Goal: Task Accomplishment & Management: Manage account settings

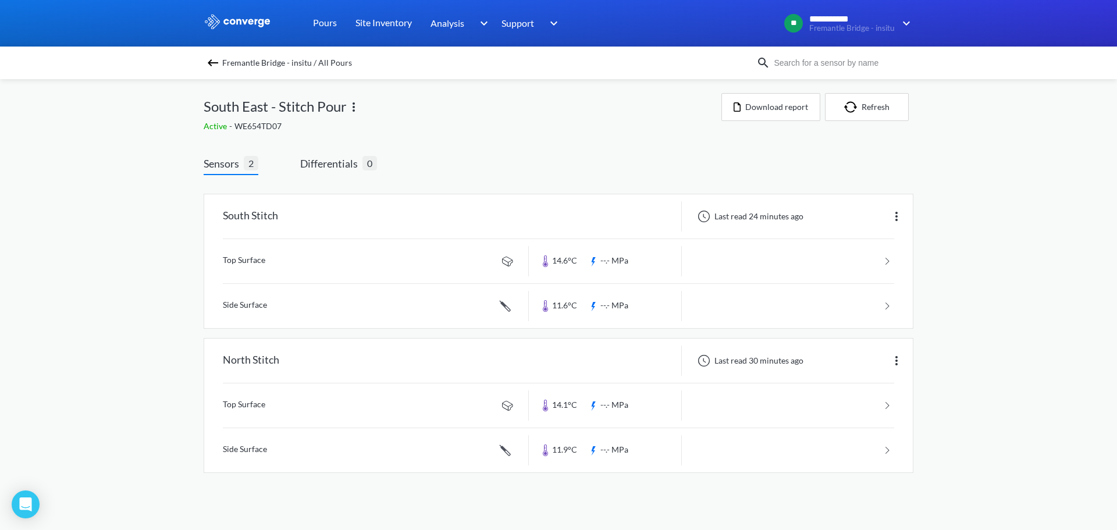
click at [299, 127] on div "Active - WE654TD07" at bounding box center [463, 126] width 518 height 13
click at [262, 62] on span "Fremantle Bridge - insitu / All Pours" at bounding box center [287, 63] width 130 height 16
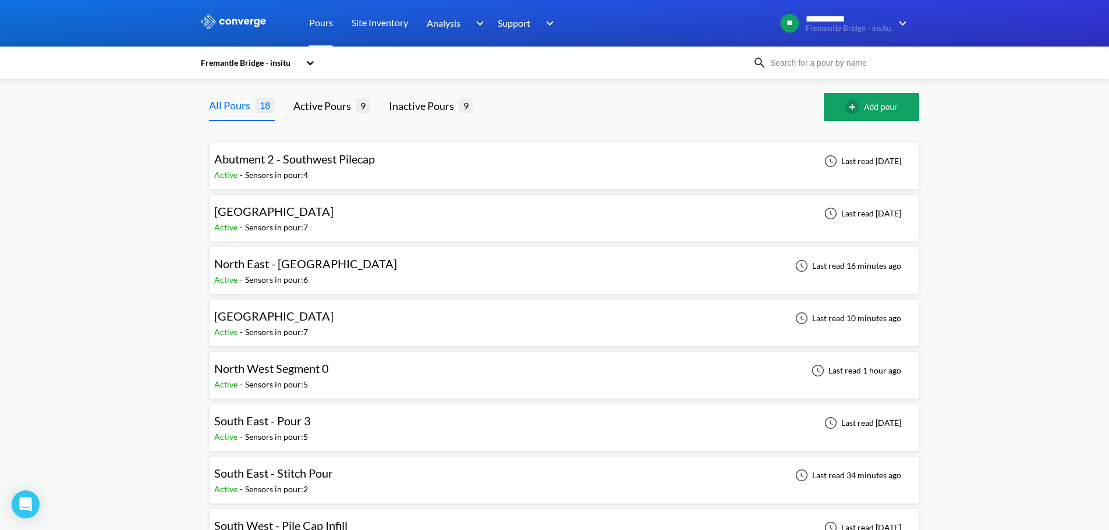
drag, startPoint x: 83, startPoint y: 122, endPoint x: 267, endPoint y: 184, distance: 194.7
drag, startPoint x: 127, startPoint y: 211, endPoint x: 255, endPoint y: 212, distance: 128.1
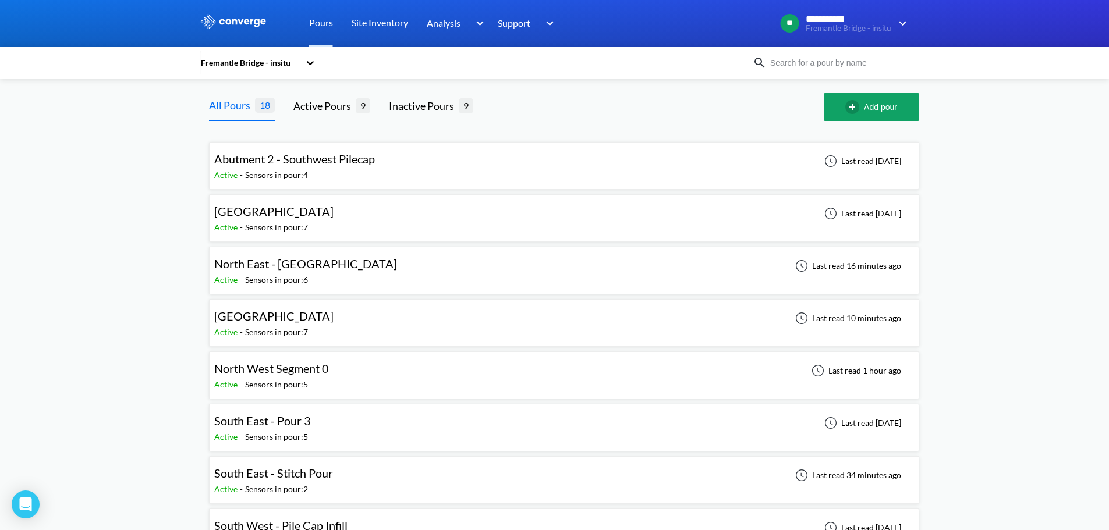
click at [590, 116] on div at bounding box center [658, 107] width 332 height 28
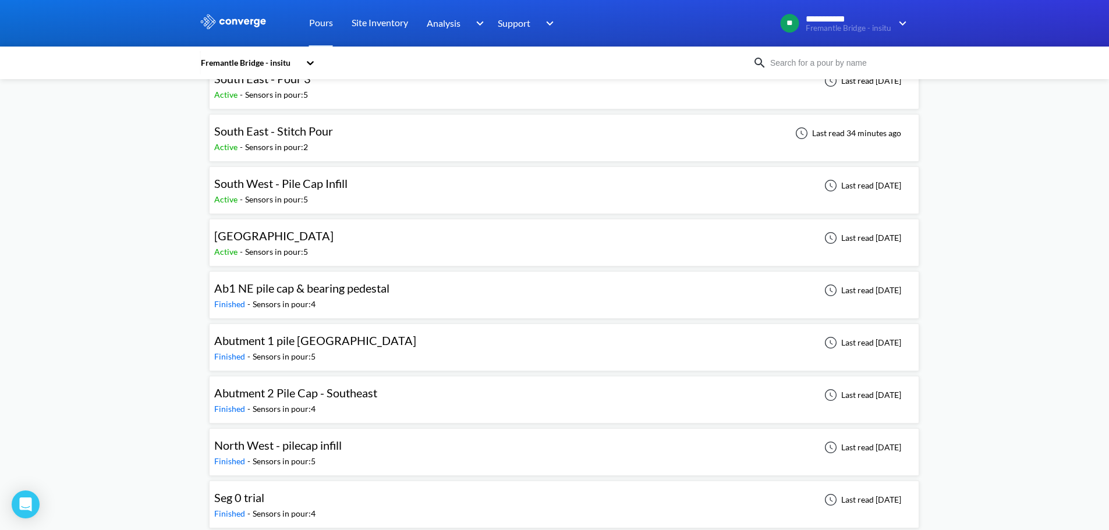
scroll to position [349, 0]
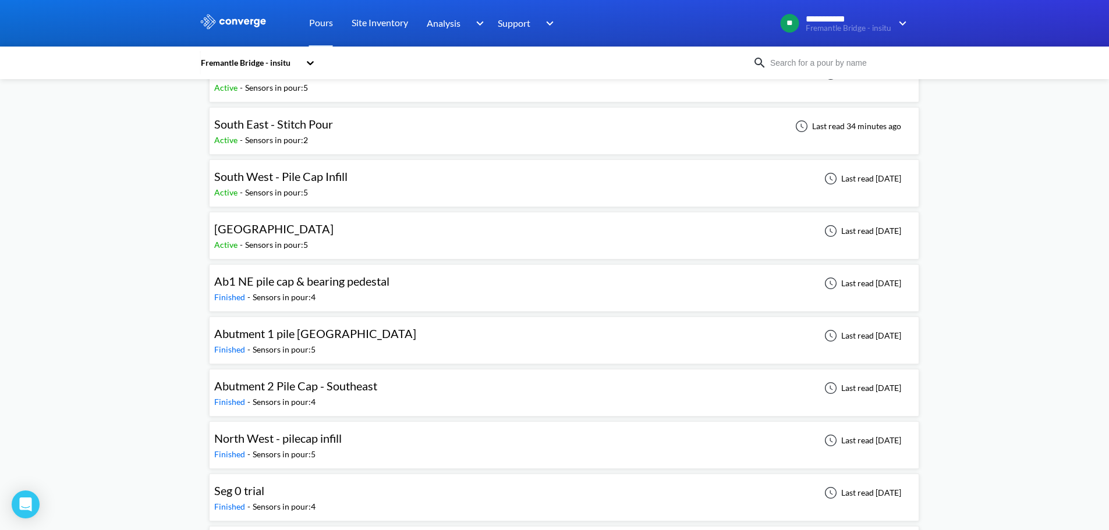
click at [166, 249] on div "**********" at bounding box center [554, 196] width 1109 height 1090
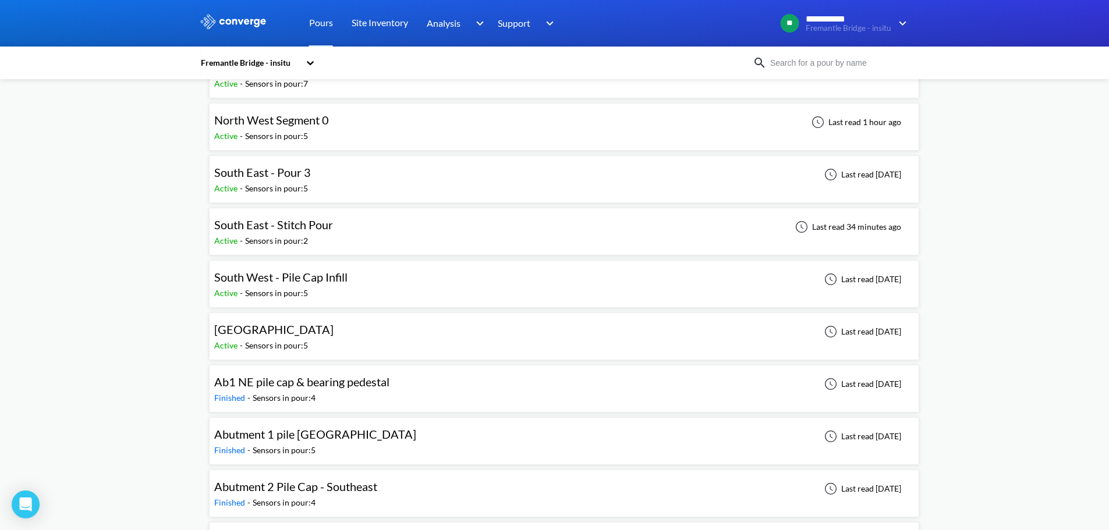
scroll to position [233, 0]
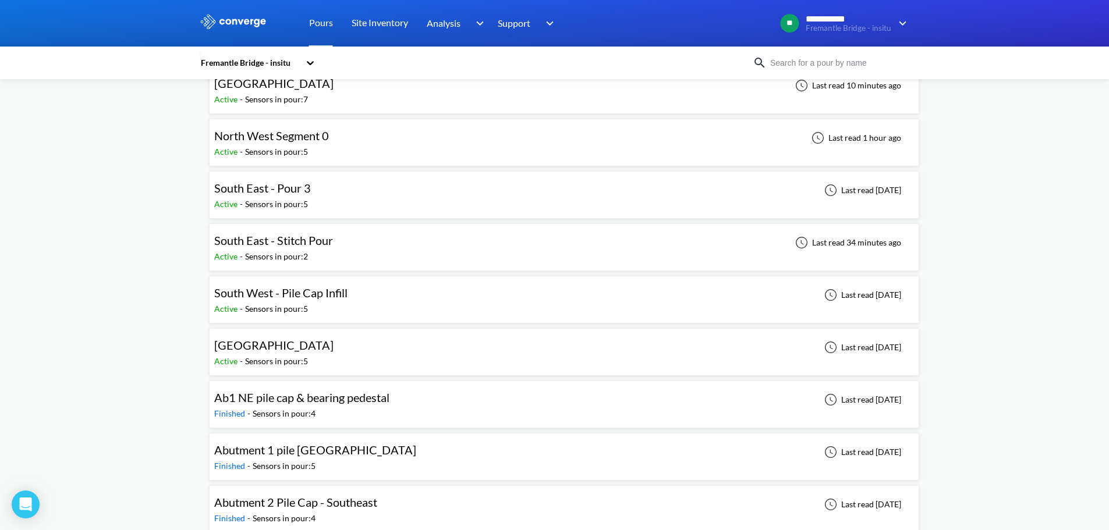
click at [115, 230] on div "**********" at bounding box center [554, 312] width 1109 height 1090
click at [180, 201] on div "**********" at bounding box center [554, 312] width 1109 height 1090
click at [291, 186] on span "South East - Pour 3" at bounding box center [262, 188] width 97 height 14
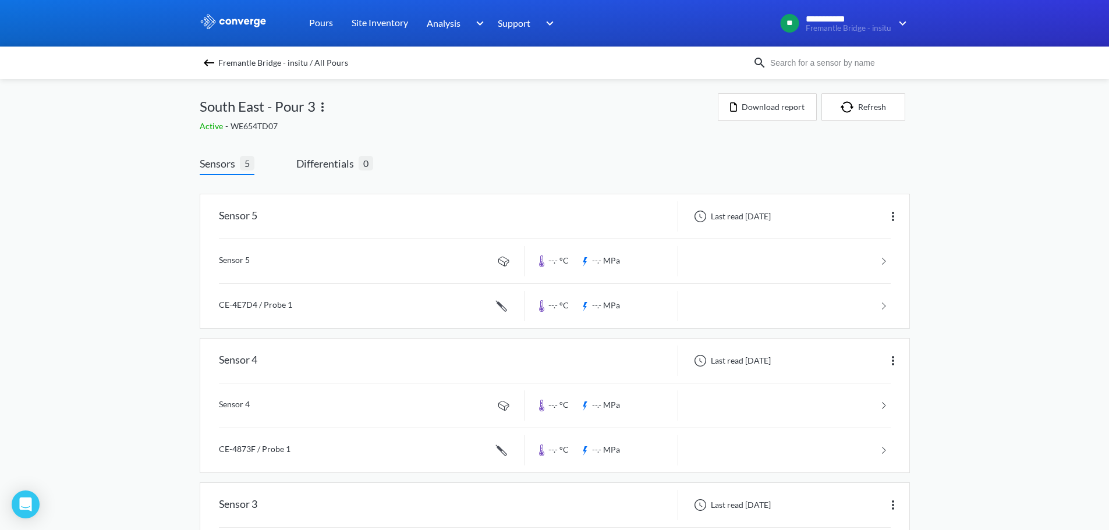
click at [623, 112] on div "South East - Pour 3" at bounding box center [459, 106] width 518 height 27
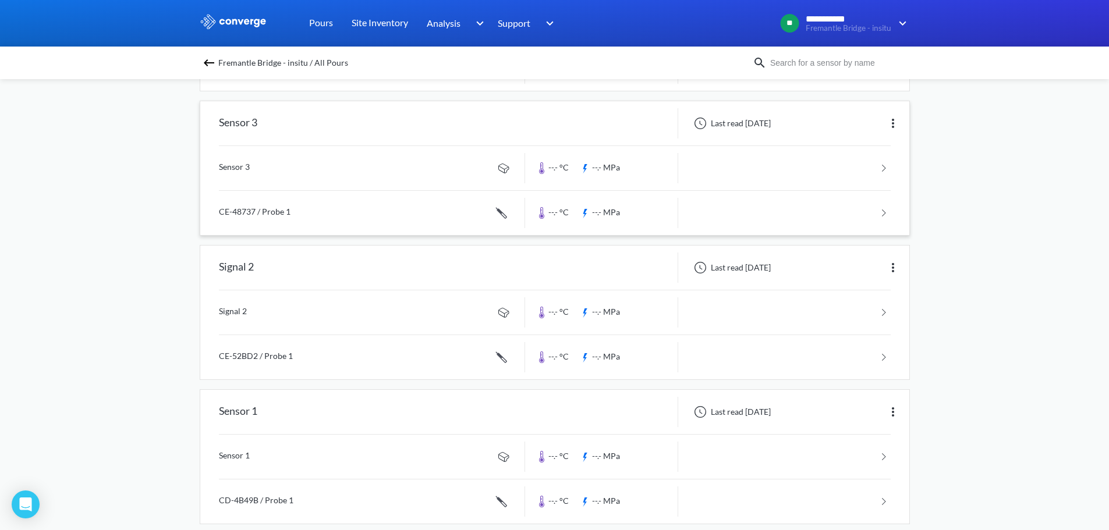
scroll to position [399, 0]
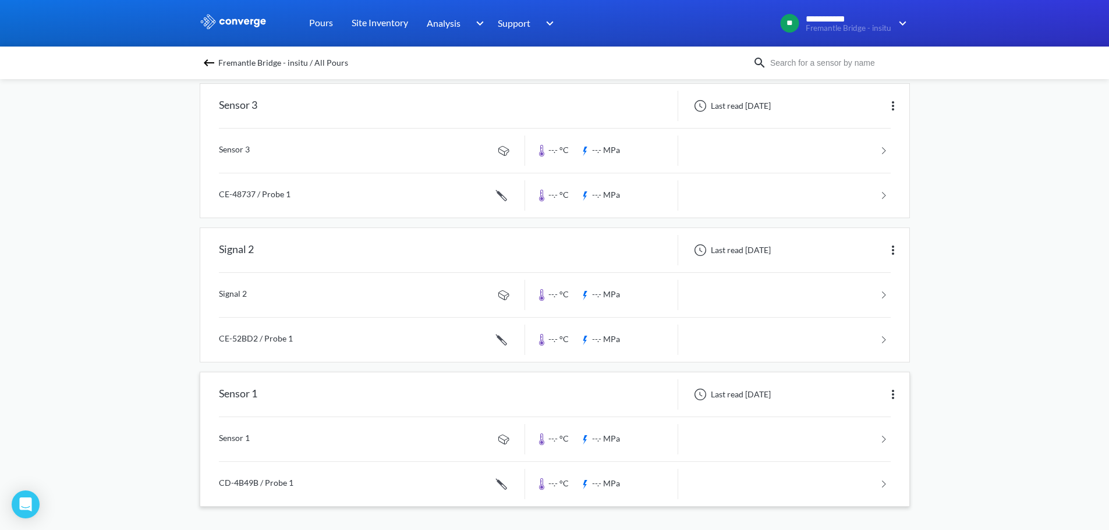
click at [897, 395] on img at bounding box center [893, 395] width 14 height 14
click at [847, 389] on div "Edit" at bounding box center [862, 395] width 74 height 22
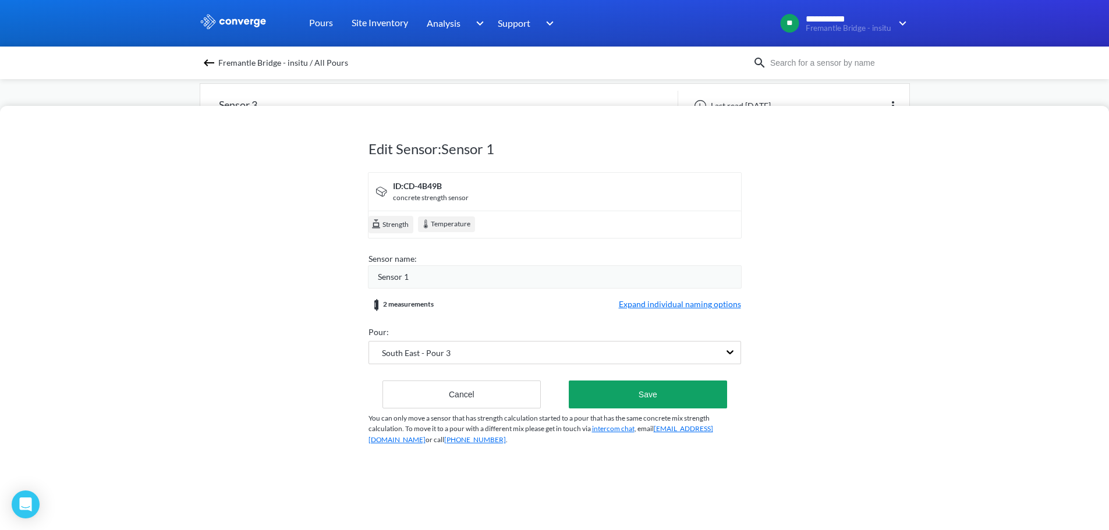
click at [629, 301] on span "Expand individual naming options" at bounding box center [680, 305] width 122 height 14
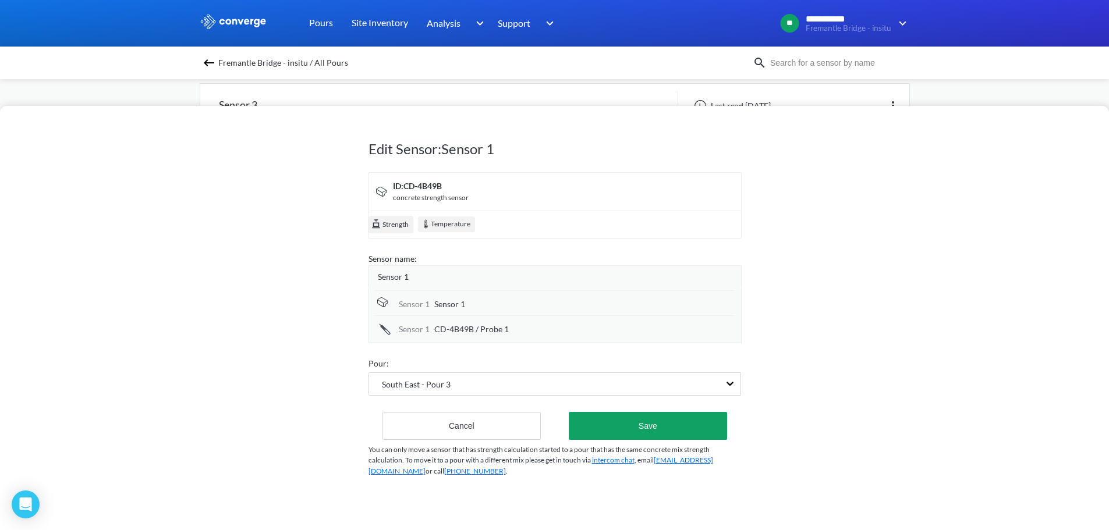
click at [442, 303] on span "Sensor 1" at bounding box center [449, 304] width 31 height 13
click at [443, 303] on input "Sensor 1" at bounding box center [584, 304] width 300 height 23
type input "M"
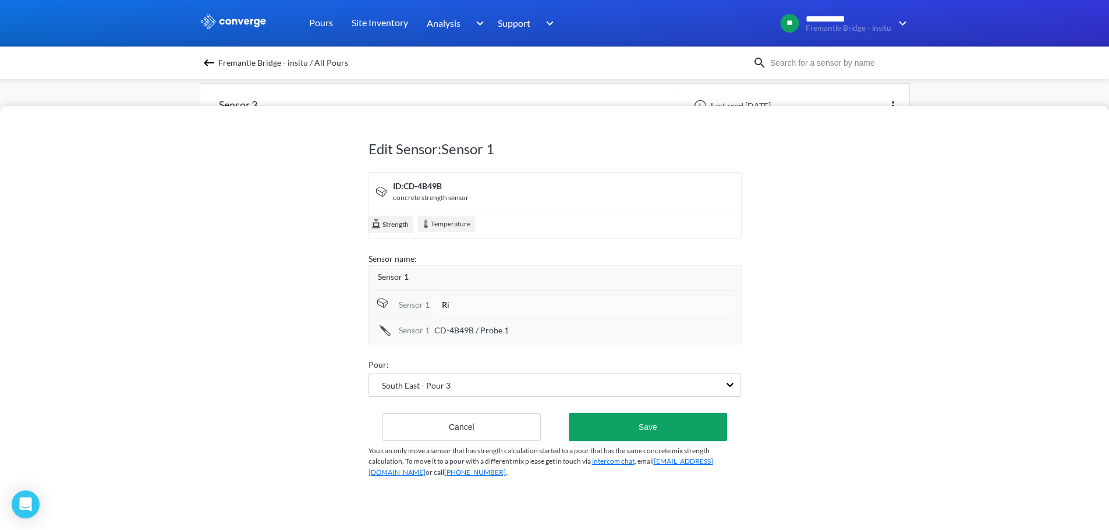
type input "R"
type input "S"
type input "Top Cover (a)"
click at [476, 280] on div "Sensor 1" at bounding box center [559, 277] width 363 height 13
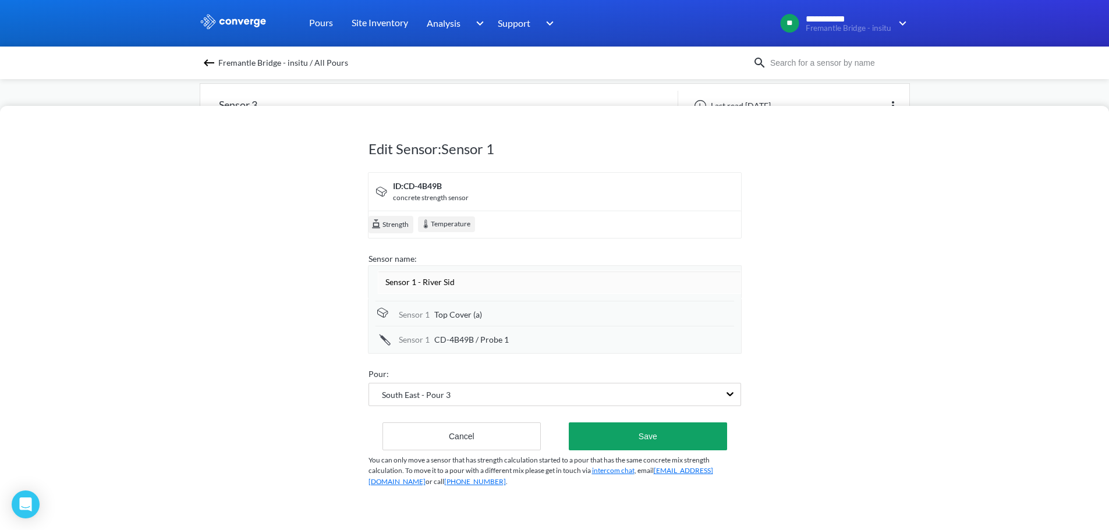
type input "Sensor 1 - River Side"
click at [946, 316] on div "Edit Sensor: Sensor 1 ID: CD-4B49B concrete strength sensor Strength Temperatur…" at bounding box center [554, 318] width 1109 height 424
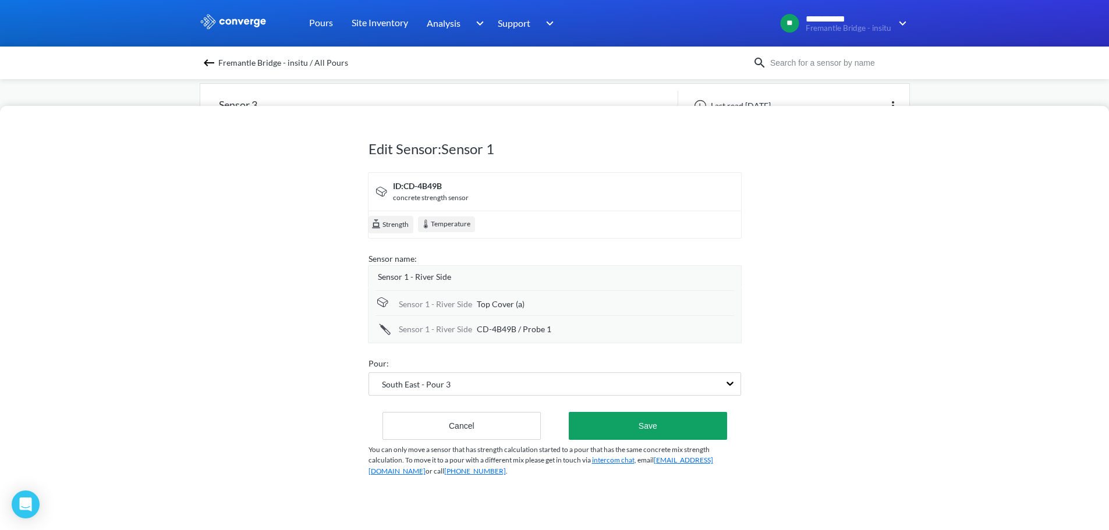
click at [533, 332] on span "CD-4B49B / Probe 1" at bounding box center [514, 329] width 74 height 13
click at [533, 332] on input "CD-4B49B / Probe 1" at bounding box center [605, 329] width 257 height 23
type input "Side Cover (a)"
click at [973, 333] on div "Edit Sensor: Sensor 1 ID: CD-4B49B concrete strength sensor Strength Temperatur…" at bounding box center [554, 318] width 1109 height 424
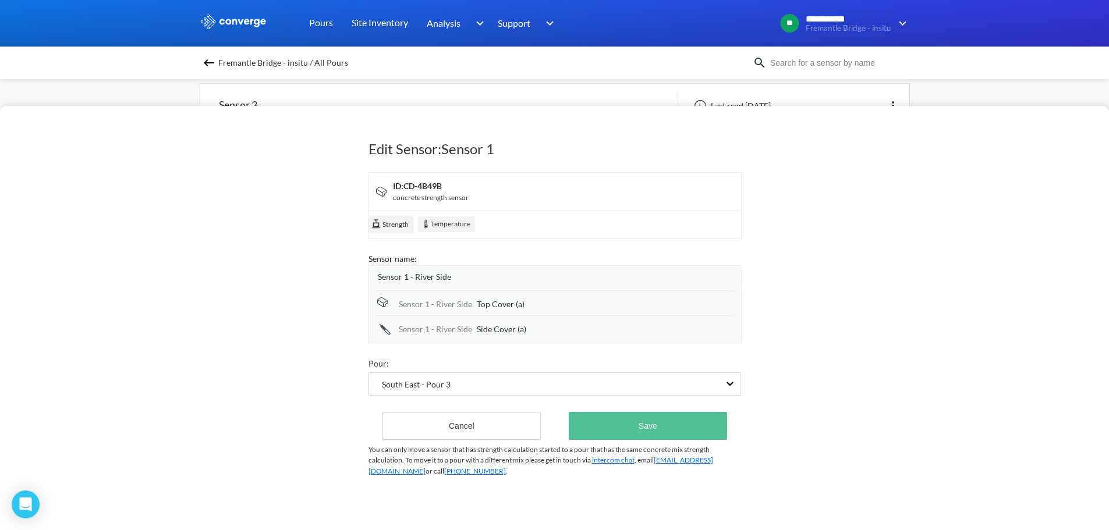
click at [670, 434] on button "Save" at bounding box center [648, 426] width 158 height 28
click at [620, 418] on button "Save" at bounding box center [648, 426] width 158 height 28
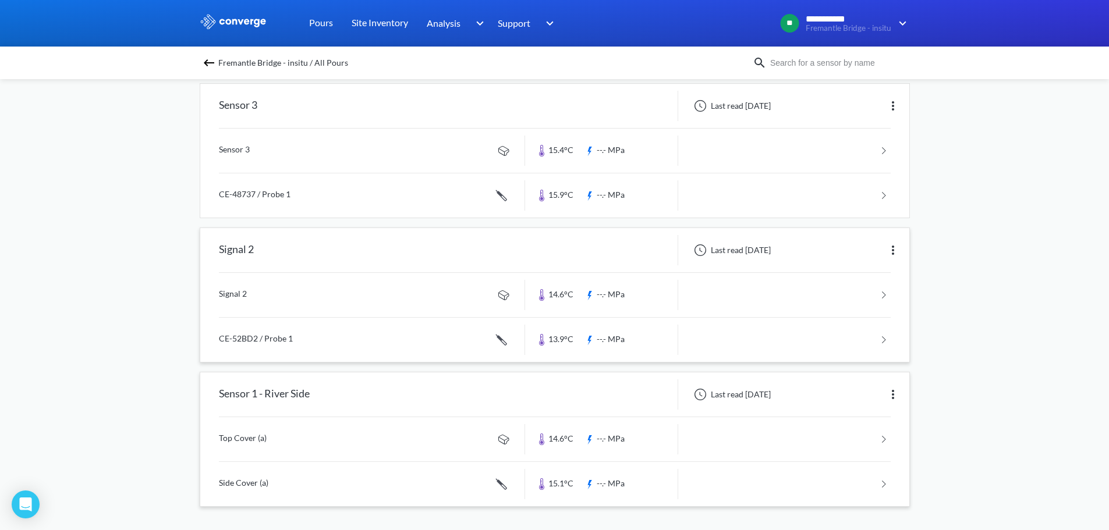
click at [893, 244] on img at bounding box center [893, 250] width 14 height 14
click at [863, 246] on div "Edit" at bounding box center [862, 250] width 74 height 22
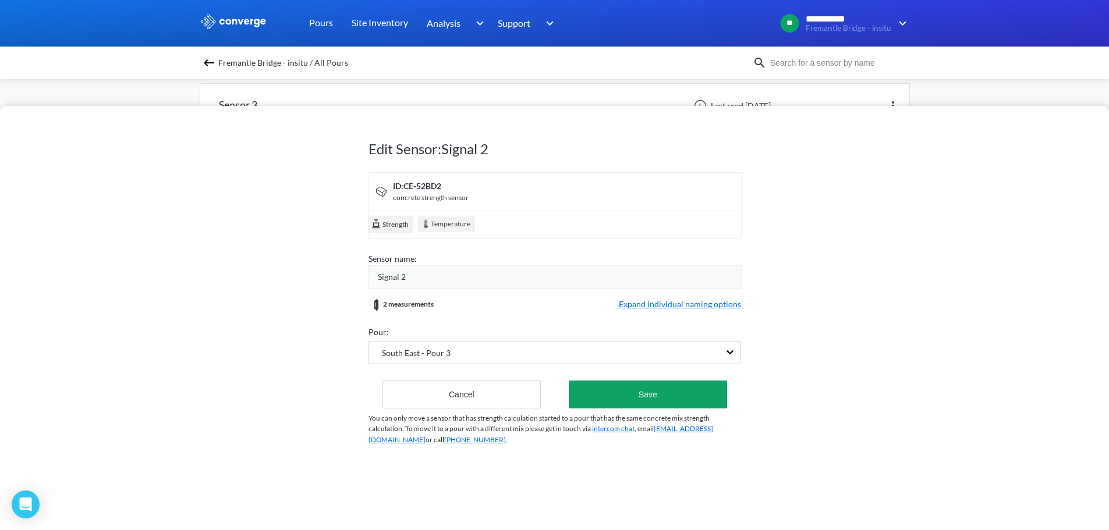
click at [672, 303] on span "Expand individual naming options" at bounding box center [680, 305] width 122 height 14
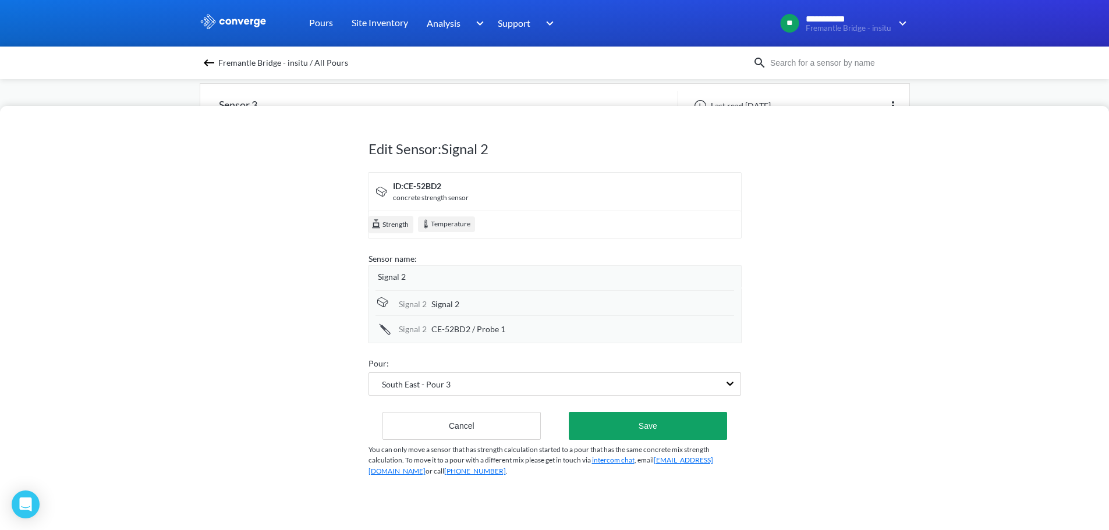
click at [442, 306] on span "Signal 2" at bounding box center [445, 304] width 28 height 13
click at [458, 278] on div "Signal 2" at bounding box center [559, 277] width 363 height 13
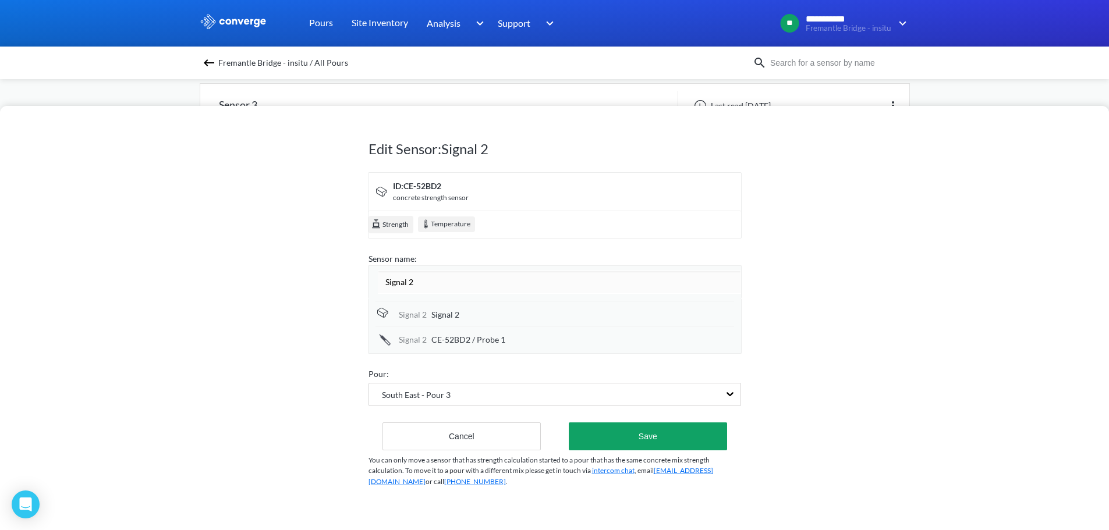
click at [458, 278] on input "Signal 2" at bounding box center [559, 282] width 363 height 23
type input "Sensor 2 - Centre of Pour"
click at [880, 361] on div "Edit Sensor: Signal 2 ID: CE-52BD2 concrete strength sensor Strength Temperatur…" at bounding box center [554, 318] width 1109 height 424
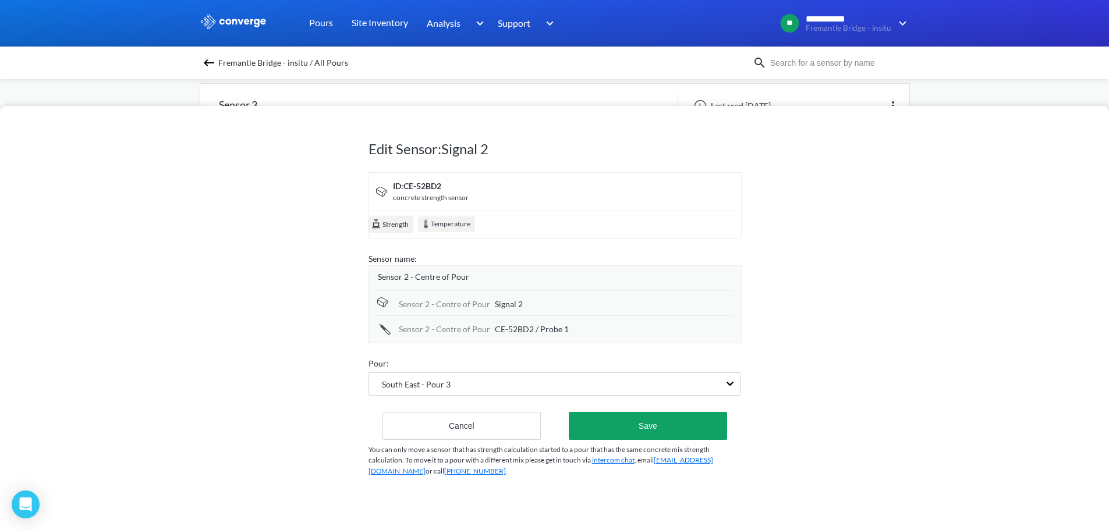
click at [521, 303] on div "Signal 2" at bounding box center [614, 304] width 239 height 13
click at [521, 303] on input "Signal 2" at bounding box center [614, 304] width 239 height 23
click at [452, 274] on span "Sensor 2 - Centre of Pour" at bounding box center [423, 277] width 91 height 13
click at [510, 322] on div "Sensor 2 - Centre of Pour Signal 2 Sensor 2 - Centre of Pour CE-52BD2 / Probe 1" at bounding box center [554, 315] width 359 height 50
click at [510, 323] on span "CE-52BD2 / Probe 1" at bounding box center [532, 329] width 74 height 13
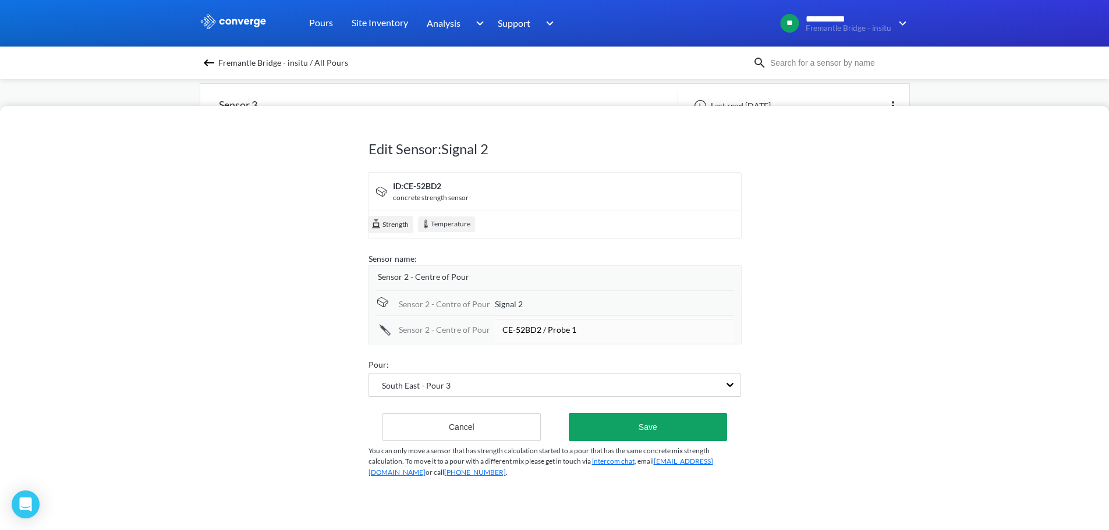
click at [514, 311] on div "Sensor 2 - Centre of Pour Signal 2" at bounding box center [554, 302] width 359 height 25
click at [516, 310] on span "Signal 2" at bounding box center [509, 304] width 28 height 13
click at [519, 303] on input "Signal 2" at bounding box center [614, 304] width 239 height 23
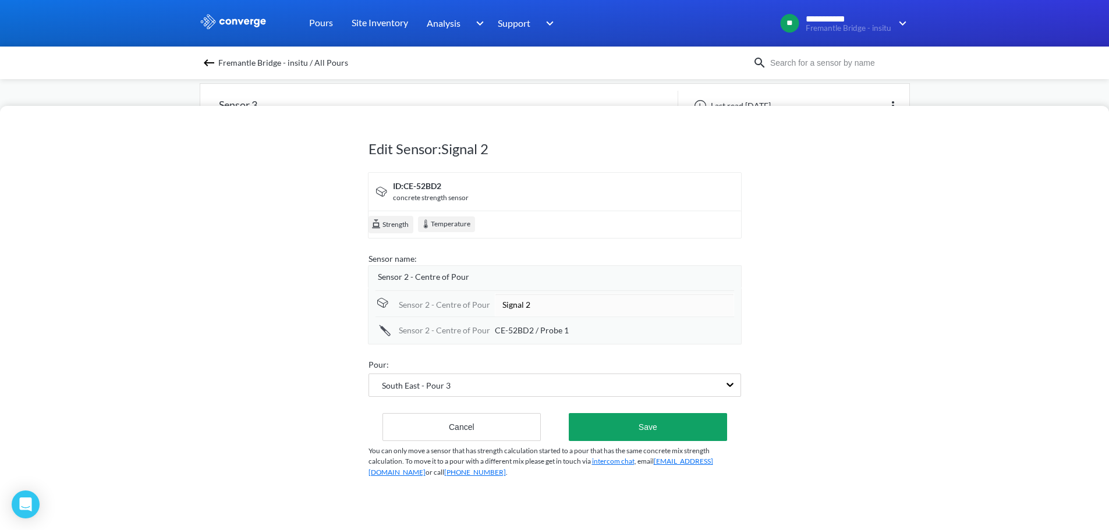
click at [519, 303] on input "Signal 2" at bounding box center [614, 304] width 239 height 23
type input "Top Cover (b)"
click at [521, 329] on span "CE-52BD2 / Probe 1" at bounding box center [532, 330] width 74 height 13
click at [521, 329] on input "CE-52BD2 / Probe 1" at bounding box center [614, 329] width 239 height 23
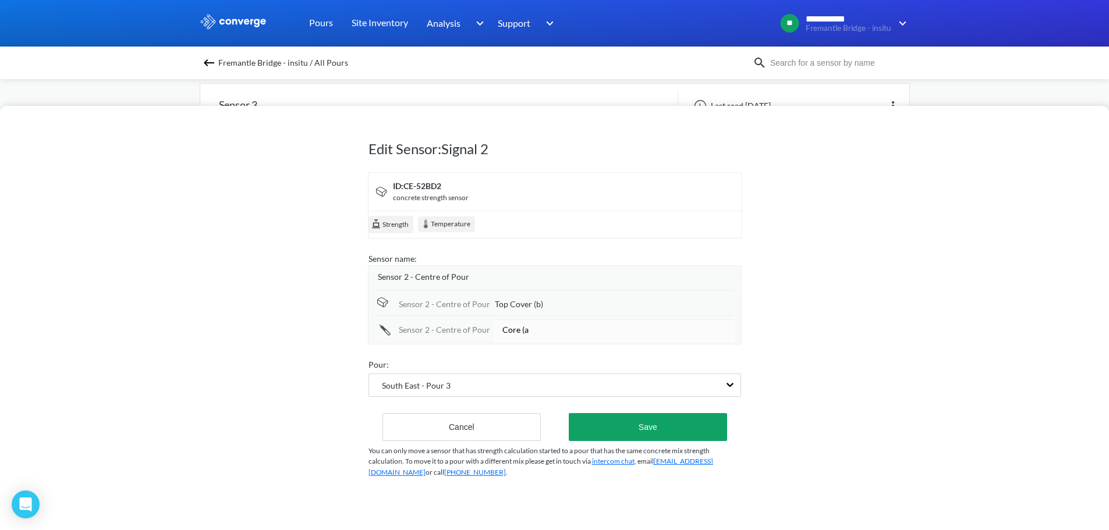
type input "Core (a)"
click at [826, 311] on div "Edit Sensor: Signal 2 ID: CE-52BD2 concrete strength sensor Strength Temperatur…" at bounding box center [554, 318] width 1109 height 424
click at [652, 423] on button "Save" at bounding box center [648, 426] width 158 height 28
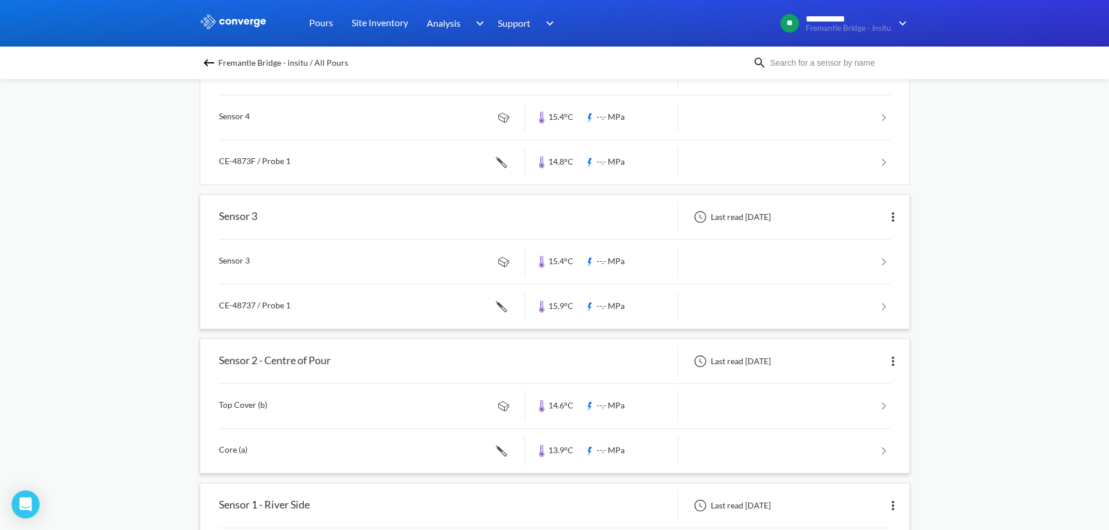
scroll to position [283, 0]
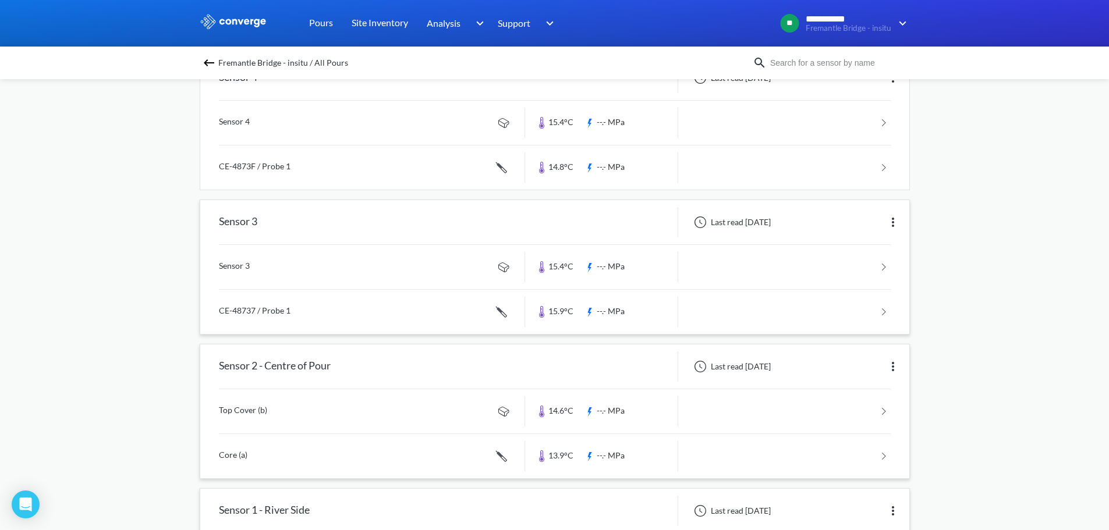
click at [897, 219] on img at bounding box center [893, 222] width 14 height 14
click at [870, 217] on div "Edit" at bounding box center [862, 222] width 74 height 22
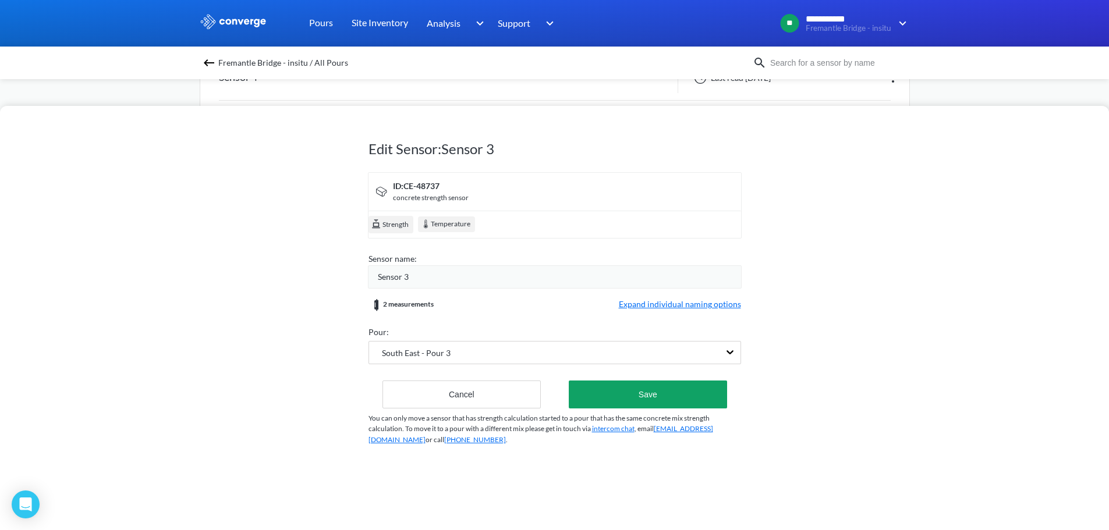
click at [466, 281] on div "Sensor 3" at bounding box center [559, 277] width 363 height 13
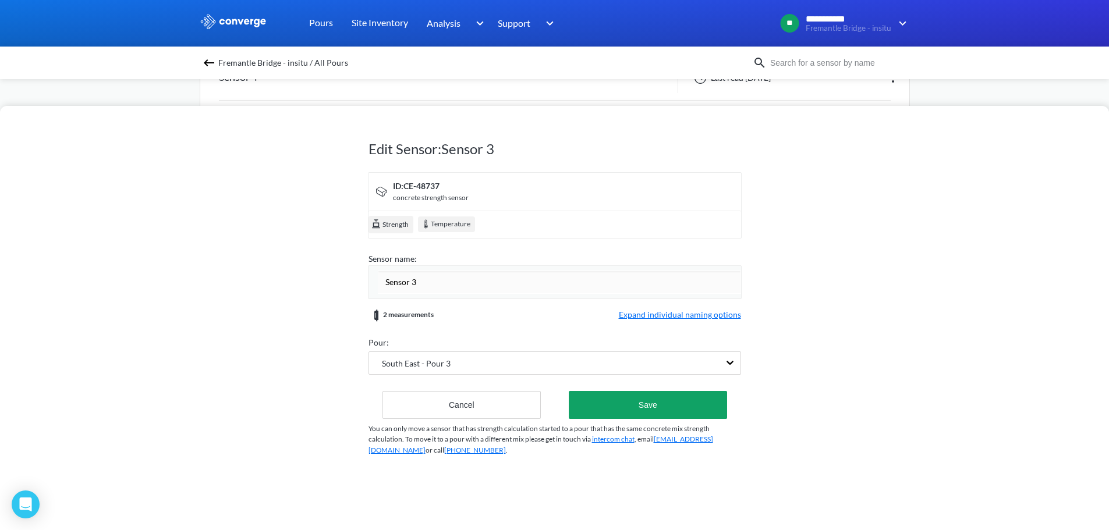
click at [466, 281] on input "Sensor 3" at bounding box center [559, 282] width 363 height 23
type input "Sensor 3 - Bridge Side"
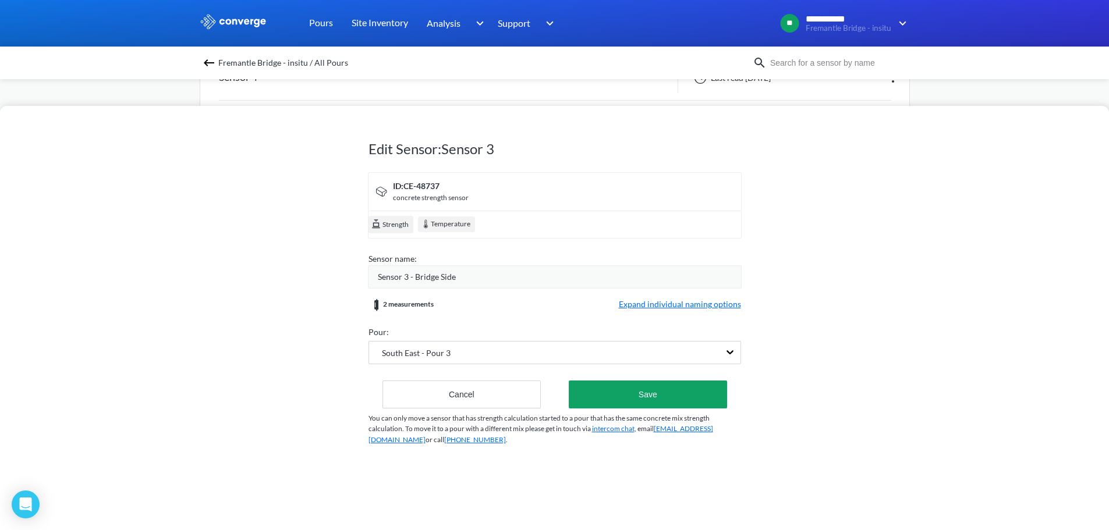
click at [915, 279] on div "Edit Sensor: Sensor 3 ID: CE-48737 concrete strength sensor Strength Temperatur…" at bounding box center [554, 318] width 1109 height 424
click at [691, 306] on span "Expand individual naming options" at bounding box center [680, 305] width 122 height 14
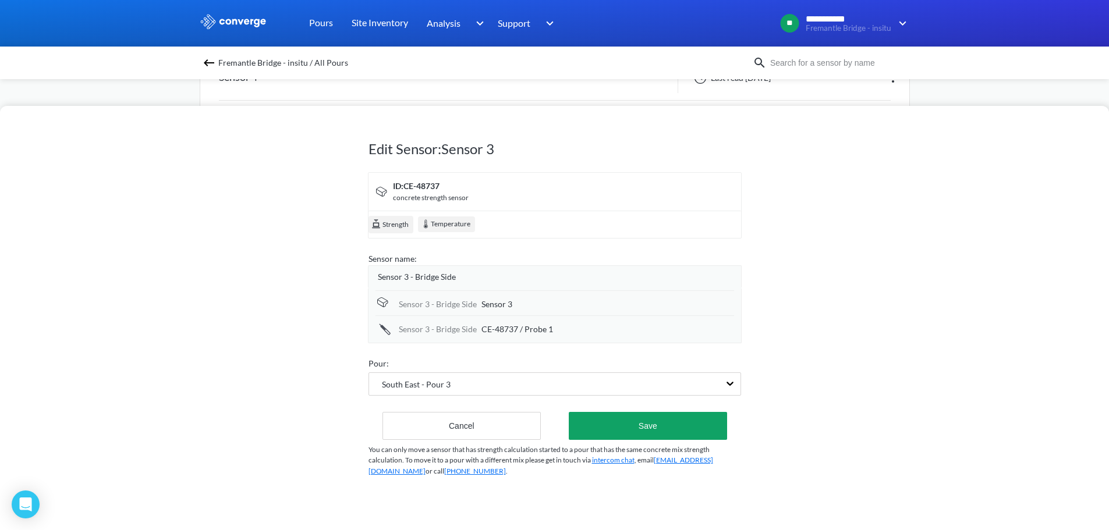
click at [521, 307] on div "Sensor 3" at bounding box center [607, 304] width 253 height 13
click at [521, 307] on input "Sensor 3" at bounding box center [607, 304] width 253 height 23
type input "Top Cover (c)"
click at [515, 325] on span "CE-48737 / Probe 1" at bounding box center [517, 330] width 72 height 13
click at [515, 325] on input "CE-48737 / Probe 1" at bounding box center [607, 329] width 253 height 23
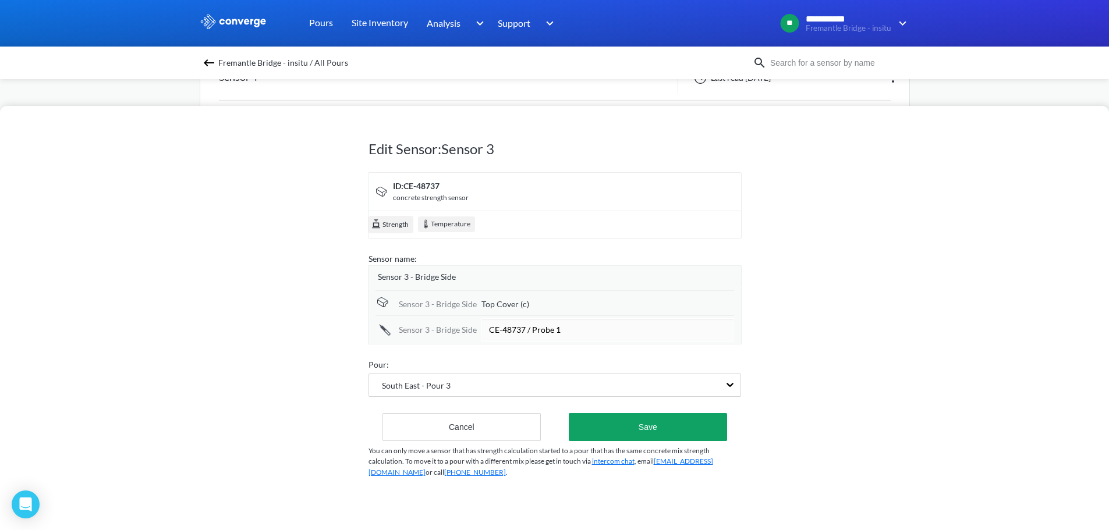
click at [515, 325] on input "CE-48737 / Probe 1" at bounding box center [607, 329] width 253 height 23
type input "Core (b)"
click at [843, 307] on div "Edit Sensor: Sensor 3 ID: CE-48737 concrete strength sensor Strength Temperatur…" at bounding box center [554, 318] width 1109 height 424
click at [641, 421] on button "Save" at bounding box center [648, 426] width 158 height 28
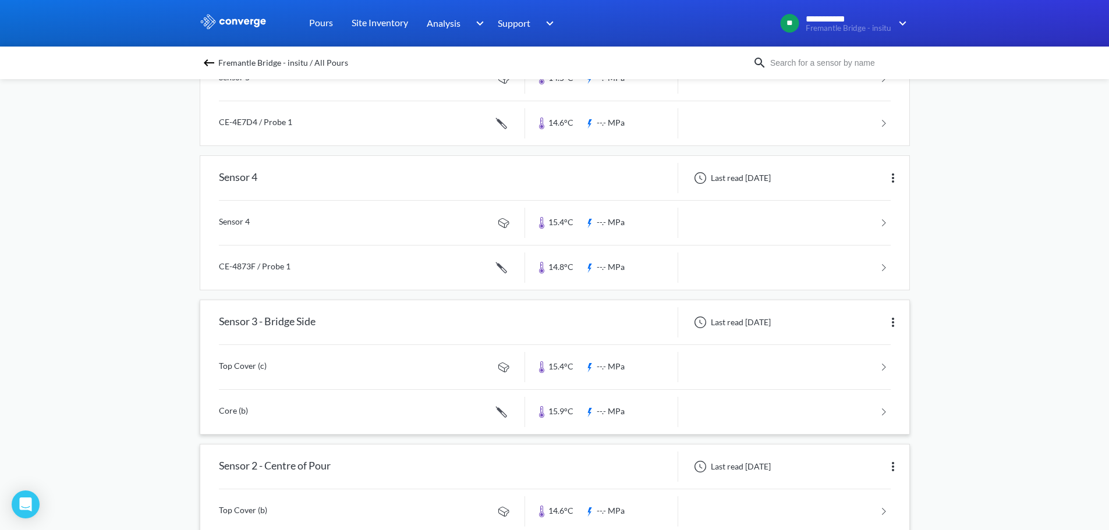
scroll to position [166, 0]
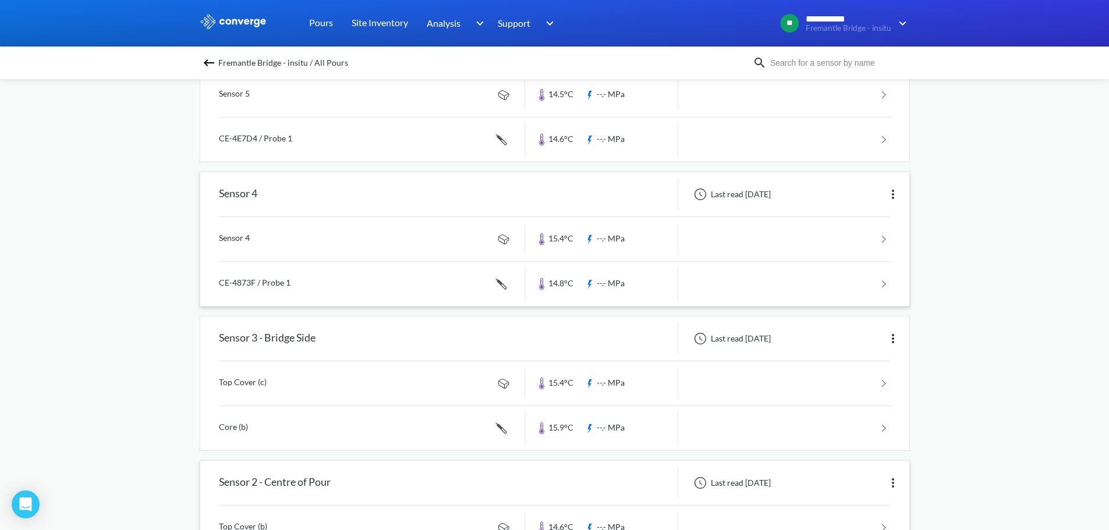
click at [894, 196] on img at bounding box center [893, 194] width 14 height 14
click at [851, 198] on div "Edit" at bounding box center [862, 194] width 74 height 22
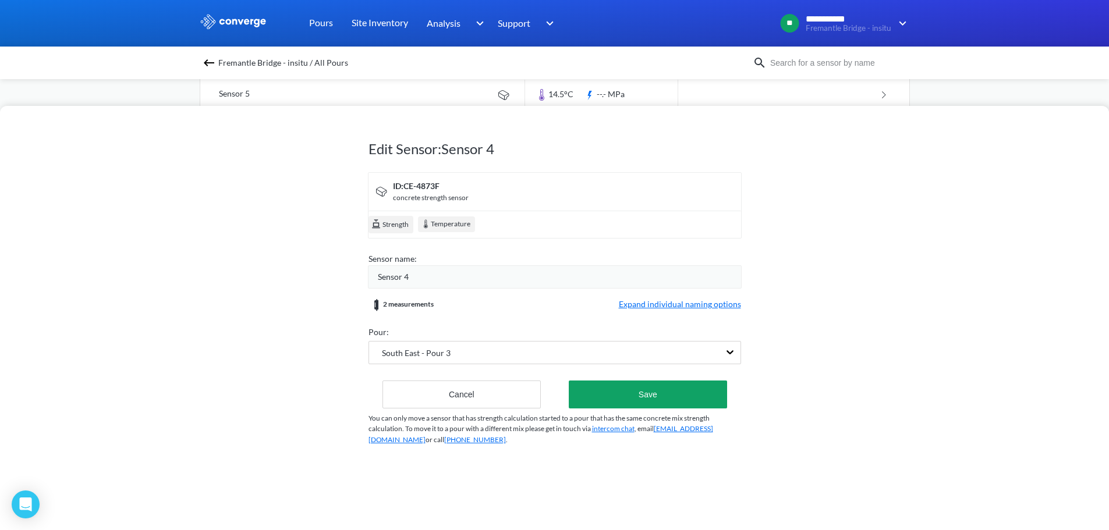
click at [441, 281] on div "Sensor 4" at bounding box center [559, 277] width 363 height 13
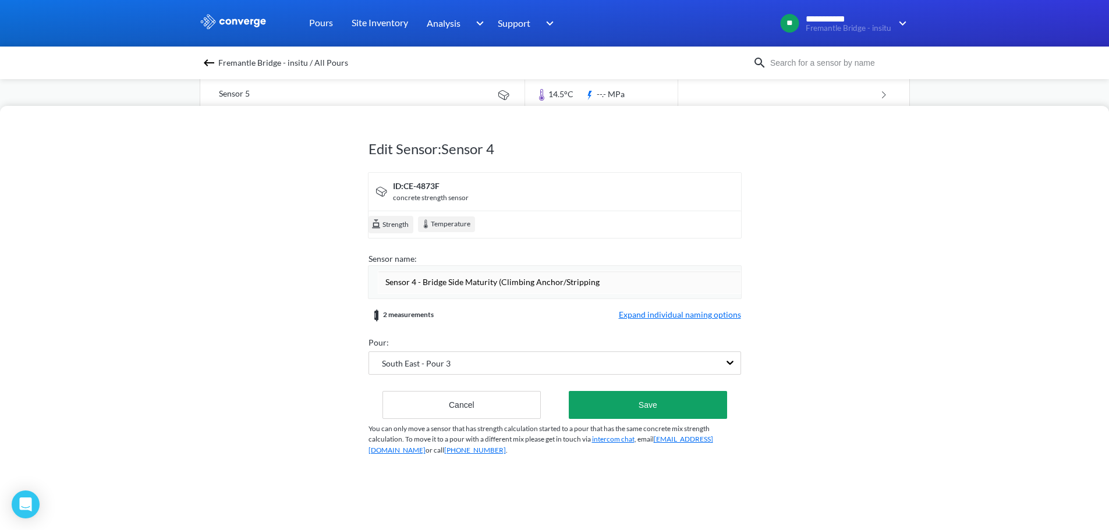
type input "Sensor 4 - Bridge Side Maturity (Climbing Anchor/Stripping)"
click at [679, 315] on form "ID: CE-4873F concrete strength sensor Strength Temperature Sensor name: Sensor …" at bounding box center [554, 295] width 372 height 247
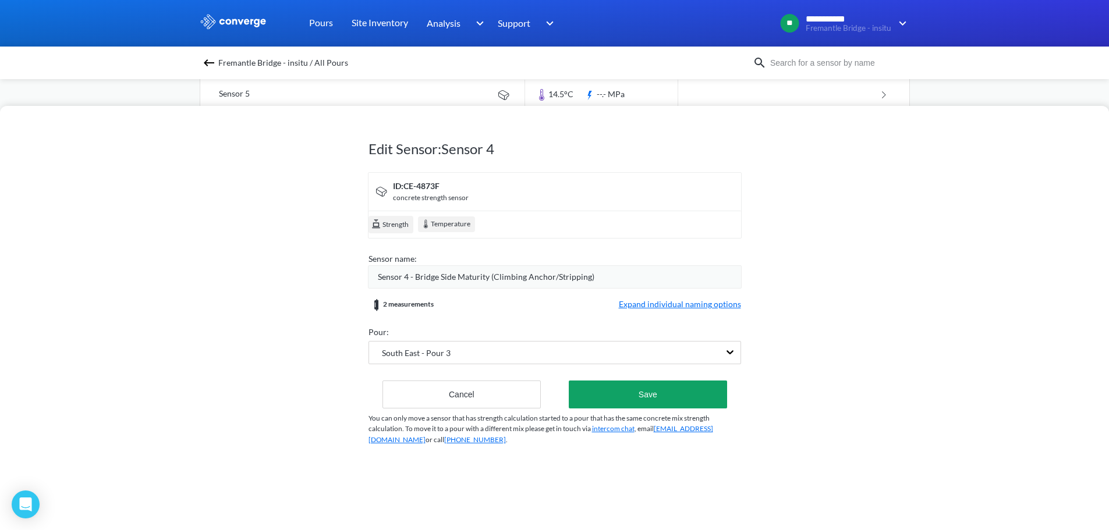
click at [646, 301] on span "Expand individual naming options" at bounding box center [680, 305] width 122 height 14
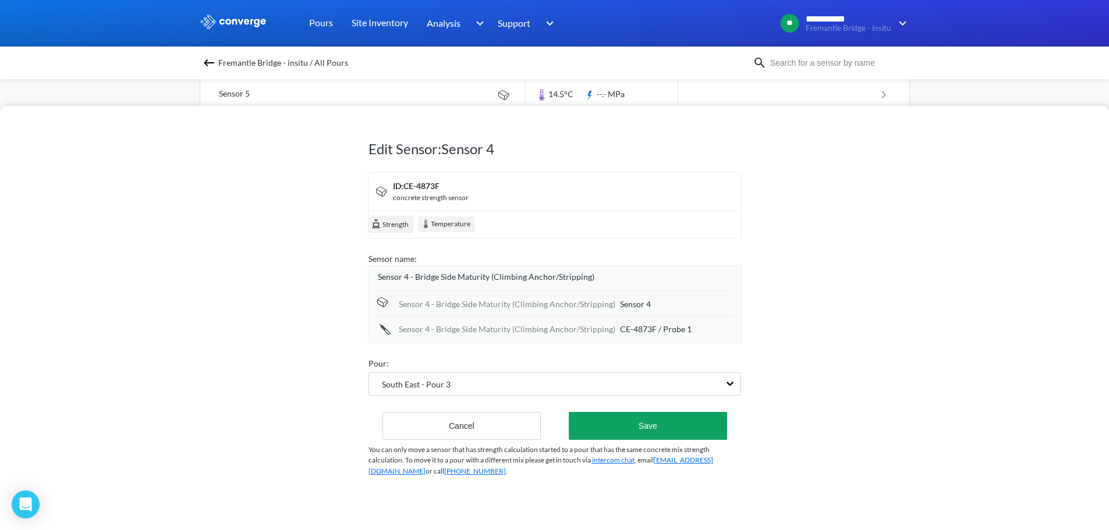
click at [452, 300] on div "Sensor 4 - Bridge Side Maturity (Climbing Anchor/Stripping)" at bounding box center [507, 304] width 217 height 13
click at [476, 297] on div "Sensor 4 - Bridge Side Maturity (Climbing Anchor/Stripping) Sensor 4" at bounding box center [554, 302] width 359 height 25
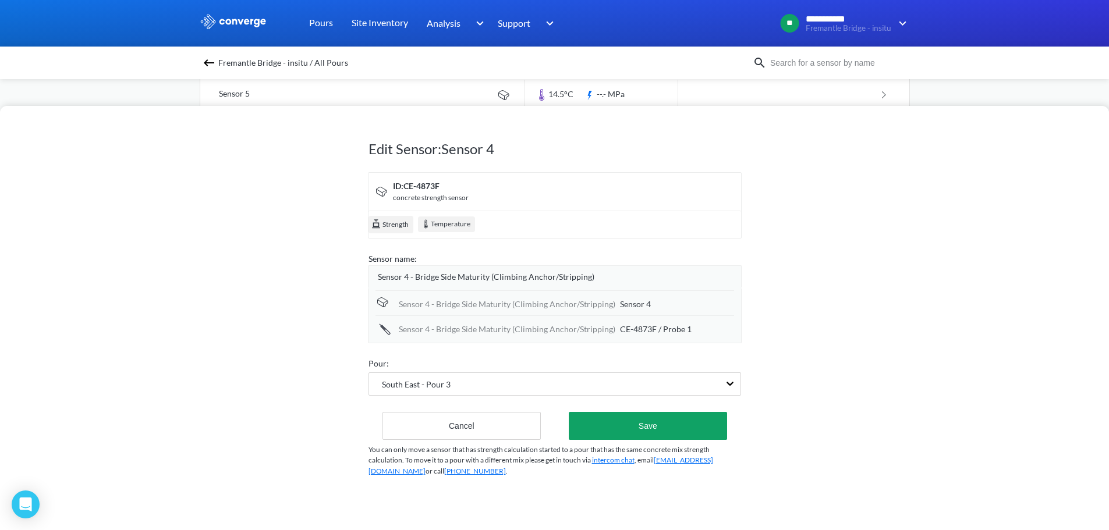
click at [630, 308] on span "Sensor 4" at bounding box center [635, 304] width 31 height 13
type input "4"
type input "Ambient (a)"
click at [719, 295] on input "Ambient (a)" at bounding box center [677, 304] width 114 height 23
click at [677, 336] on div "Sensor 4 - Bridge Side Maturity (Climbing Anchor/Stripping) CE-4873F / Probe 1" at bounding box center [554, 329] width 359 height 25
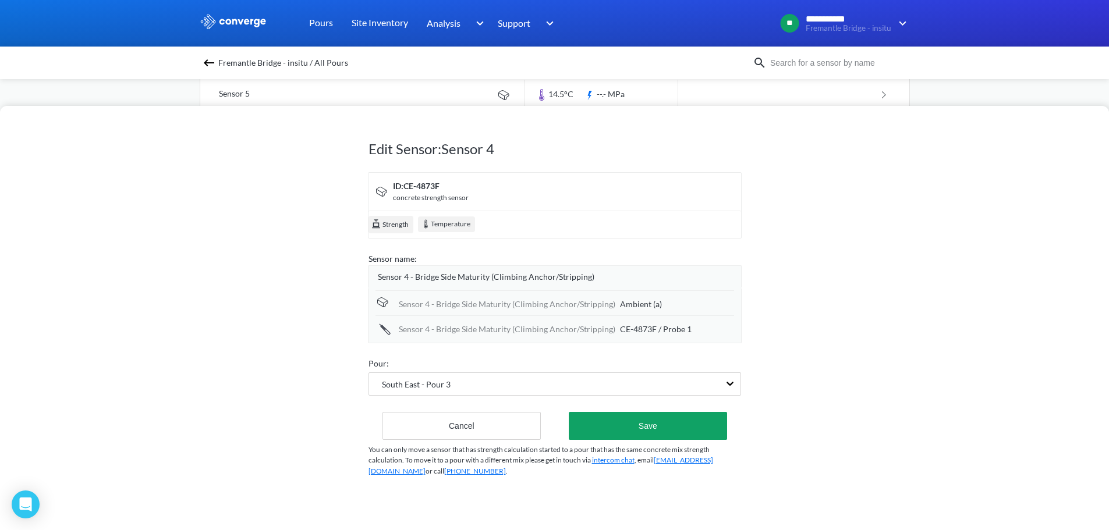
click at [683, 328] on span "CE-4873F / Probe 1" at bounding box center [656, 329] width 72 height 13
click at [683, 328] on input "CE-4873F / Probe 1" at bounding box center [677, 329] width 114 height 23
type input "Climbing Anchor"
click at [786, 310] on div "Edit Sensor: Sensor 4 ID: CE-4873F concrete strength sensor Strength Temperatur…" at bounding box center [554, 318] width 1109 height 424
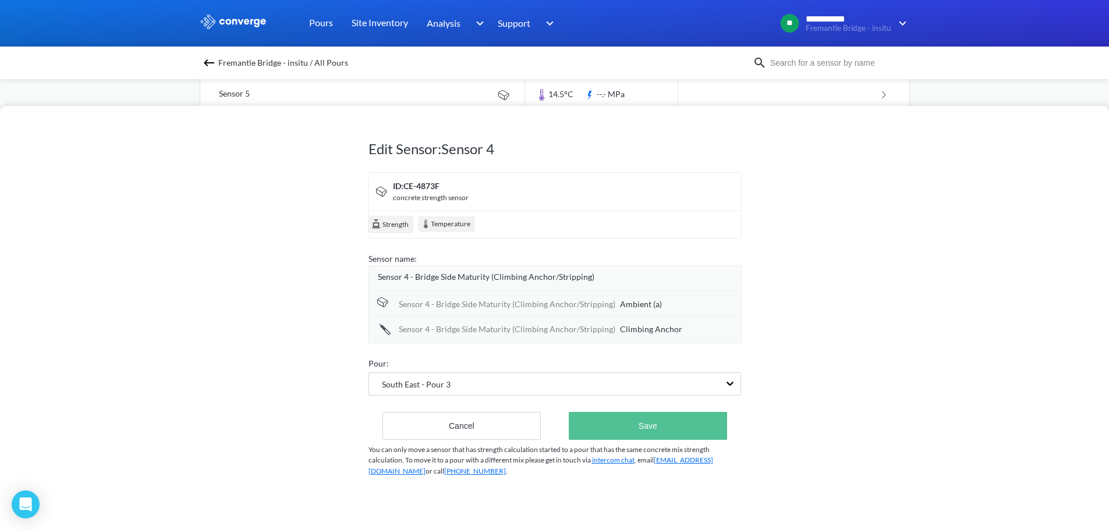
click at [634, 427] on button "Save" at bounding box center [648, 426] width 158 height 28
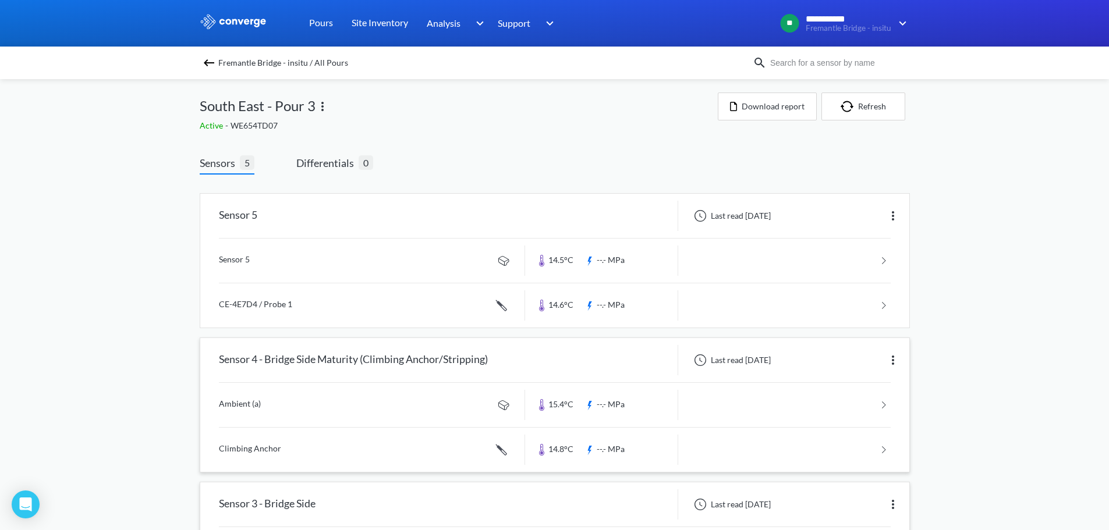
scroll to position [0, 0]
click at [898, 210] on img at bounding box center [893, 217] width 14 height 14
click at [882, 223] on div "Edit" at bounding box center [862, 216] width 74 height 22
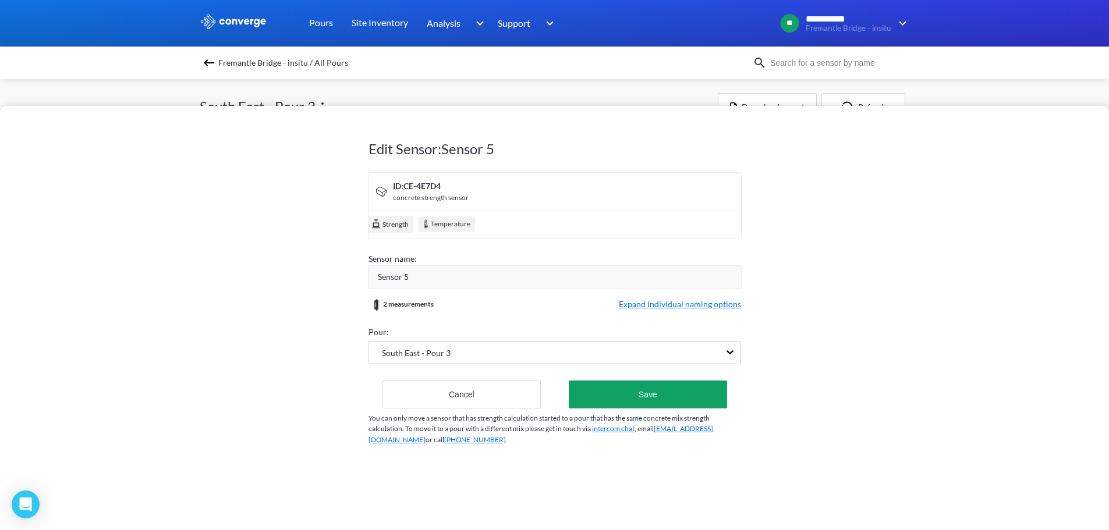
click at [470, 274] on div "Sensor 5" at bounding box center [559, 277] width 363 height 13
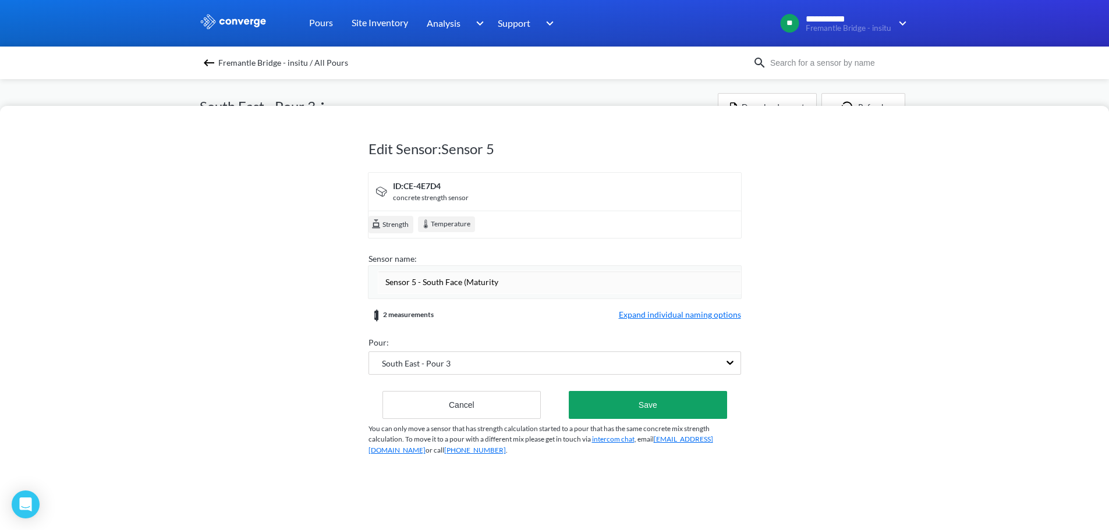
type input "Sensor 5 - South Face (Maturity)"
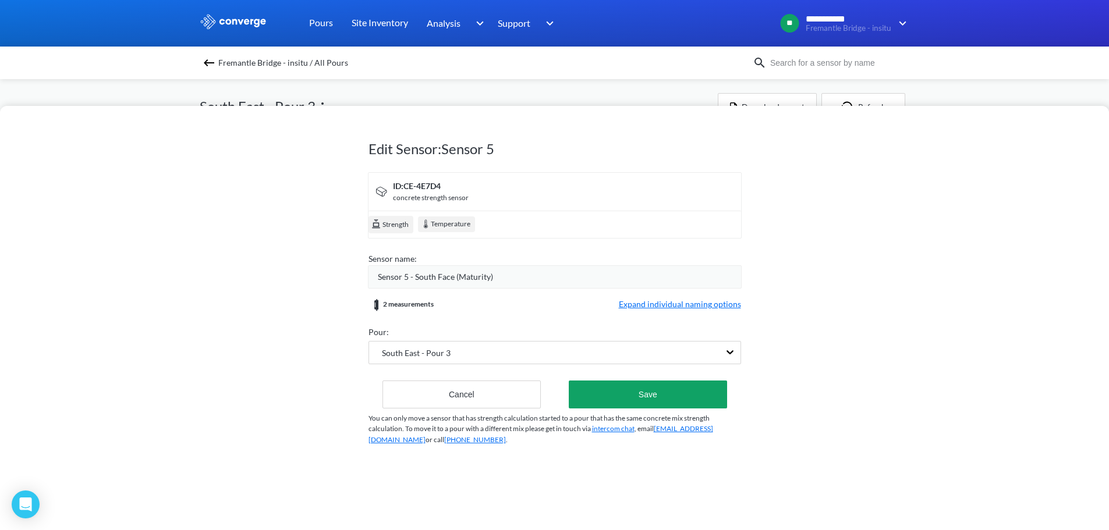
click at [674, 304] on form "ID: CE-4E7D4 concrete strength sensor Strength Temperature Sensor name: Sensor …" at bounding box center [554, 290] width 372 height 236
click at [673, 310] on span "Expand individual naming options" at bounding box center [680, 305] width 122 height 14
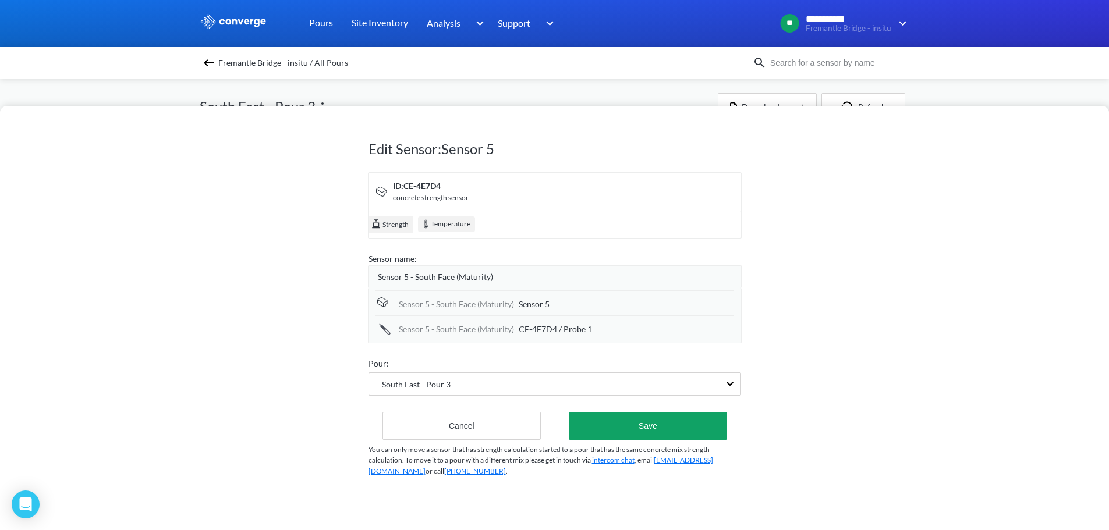
click at [438, 300] on div "Sensor 5 - South Face (Maturity)" at bounding box center [456, 304] width 115 height 13
click at [544, 304] on span "Sensor 5" at bounding box center [534, 304] width 31 height 13
click at [544, 304] on input "Sensor 5" at bounding box center [626, 304] width 215 height 23
type input "Ambient (b)"
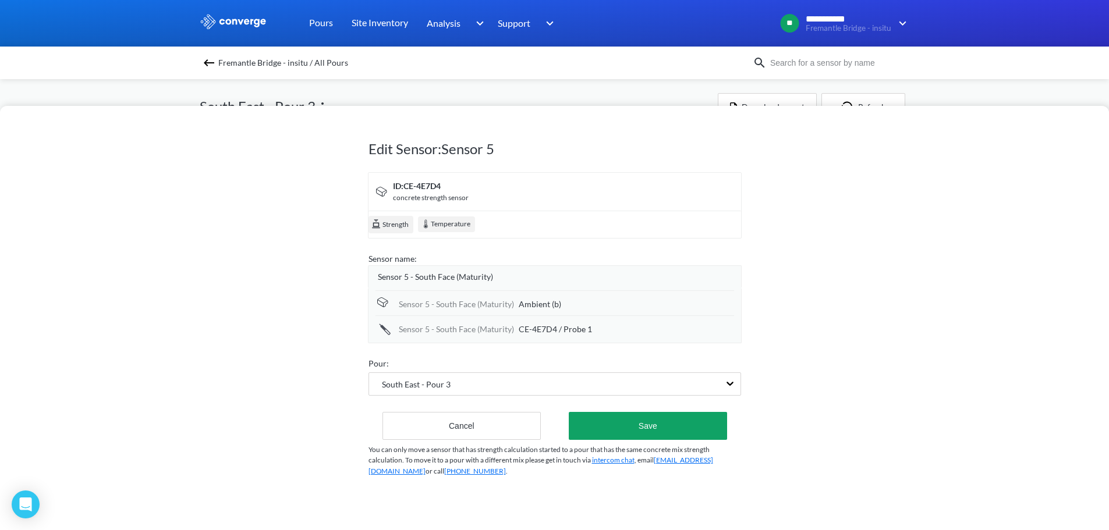
drag, startPoint x: 542, startPoint y: 340, endPoint x: 547, endPoint y: 334, distance: 7.1
click at [544, 337] on div "Sensor 5 - South Face (Maturity) CE-4E7D4 / Probe 1" at bounding box center [554, 327] width 359 height 25
click at [550, 326] on span "CE-4E7D4 / Probe 1" at bounding box center [555, 329] width 73 height 13
click at [550, 326] on input "CE-4E7D4 / Probe 1" at bounding box center [626, 329] width 215 height 23
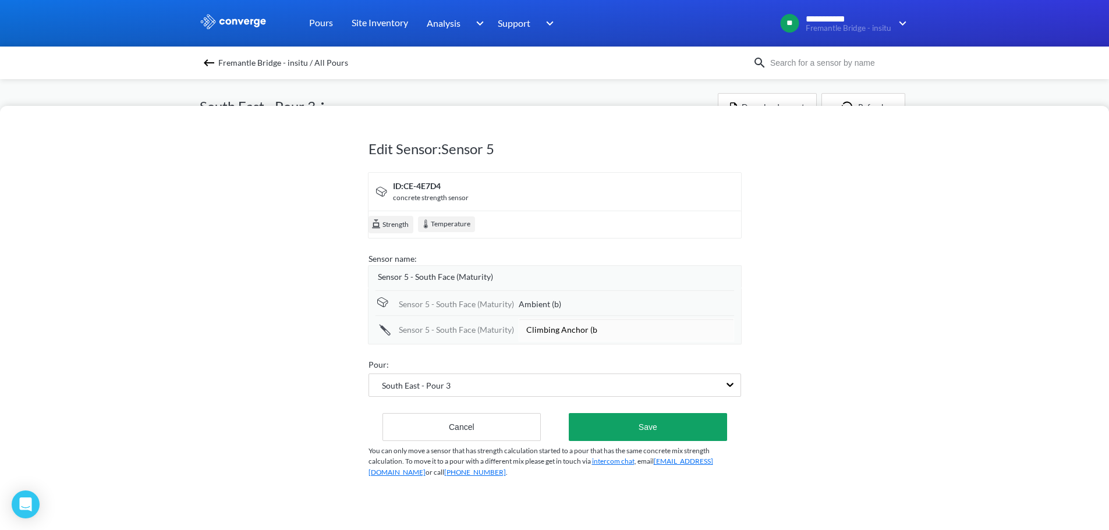
type input "Climbing Anchor (b)"
click at [649, 431] on button "Save" at bounding box center [648, 426] width 158 height 28
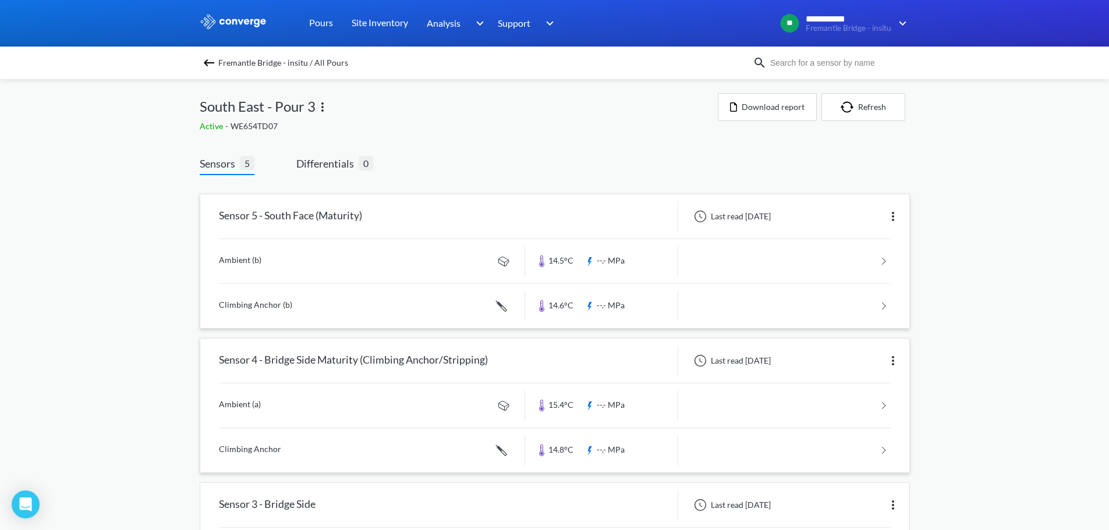
click at [892, 358] on img at bounding box center [893, 361] width 14 height 14
click at [867, 360] on div "Edit" at bounding box center [862, 361] width 74 height 22
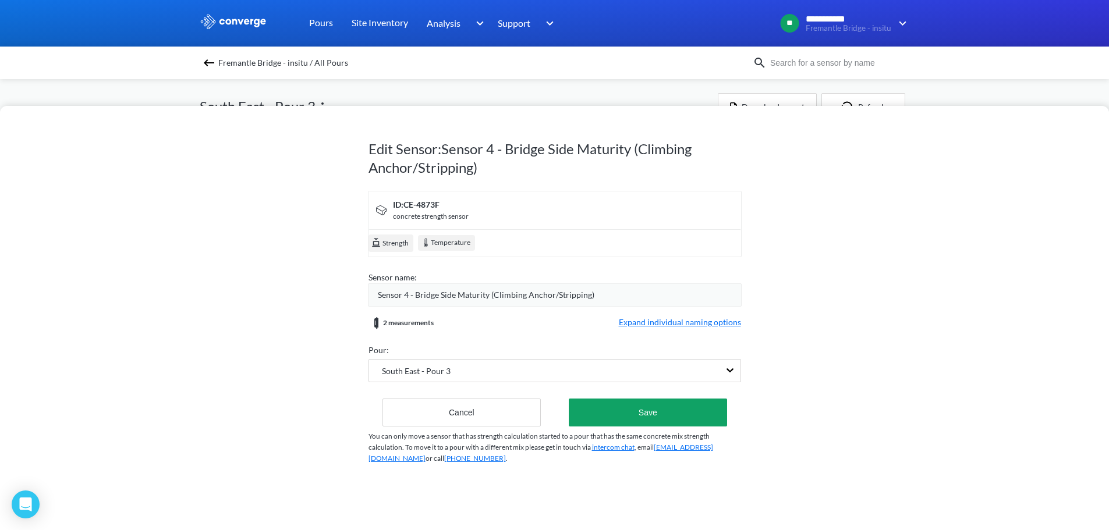
click at [548, 283] on div "Sensor 4 - Bridge Side Maturity (Climbing Anchor/Stripping)" at bounding box center [555, 294] width 374 height 23
click at [548, 288] on div "Sensor 4 - Bridge Side Maturity (Climbing Anchor/Stripping)" at bounding box center [555, 294] width 374 height 23
click at [557, 290] on span "Sensor 4 - Bridge Side Maturity (Climbing Anchor/Stripping)" at bounding box center [486, 295] width 217 height 13
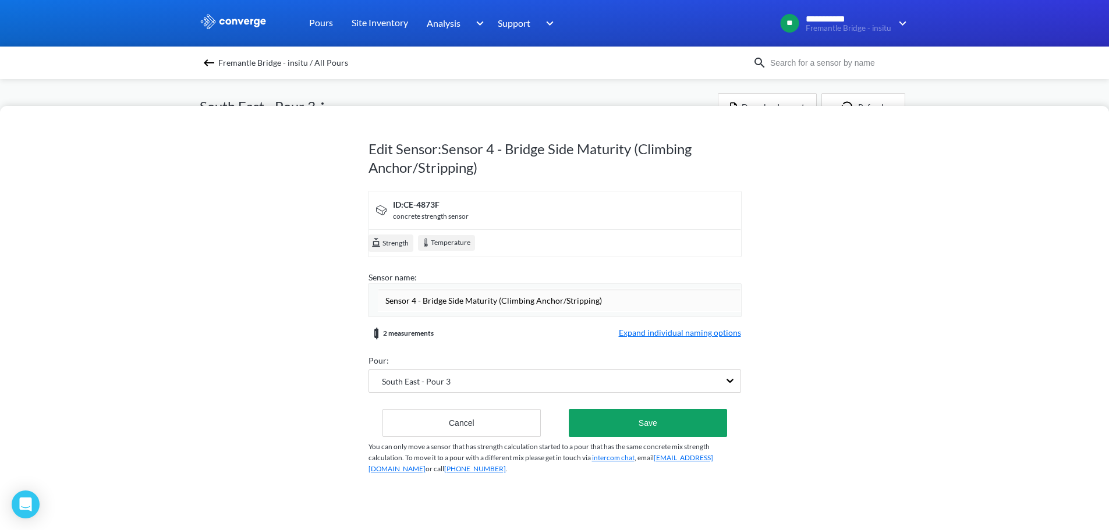
drag, startPoint x: 593, startPoint y: 300, endPoint x: 499, endPoint y: 297, distance: 93.8
click at [499, 297] on input "Sensor 4 - Bridge Side Maturity (Climbing Anchor/Stripping)" at bounding box center [559, 300] width 363 height 23
type input "Sensor 4 - Bridge Side Maturity (Maturity)"
click at [216, 353] on div "Edit Sensor: Sensor 4 - Bridge Side Maturity (Climbing Anchor/Stripping) ID: CE…" at bounding box center [554, 318] width 1109 height 424
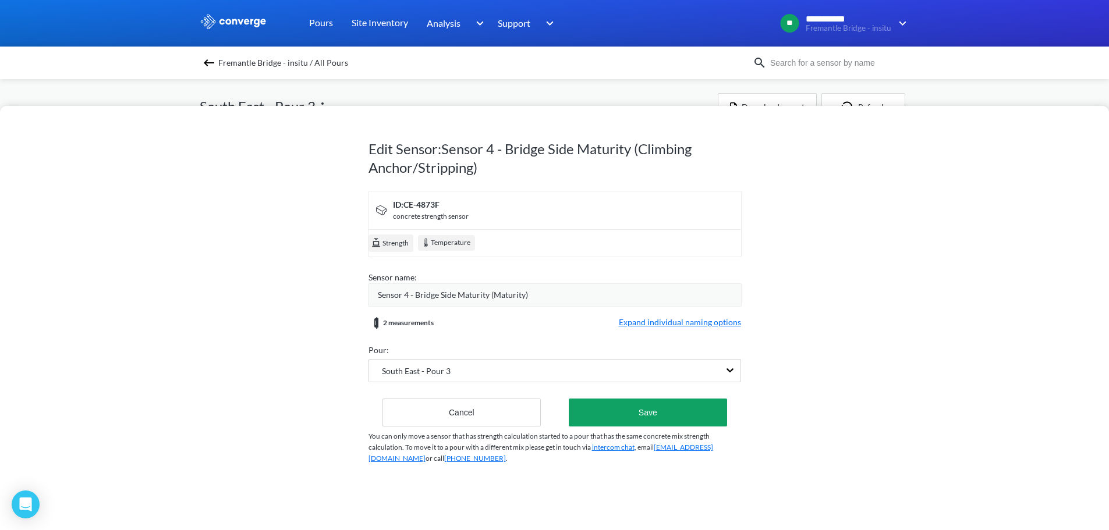
click at [658, 318] on span "Expand individual naming options" at bounding box center [680, 323] width 122 height 14
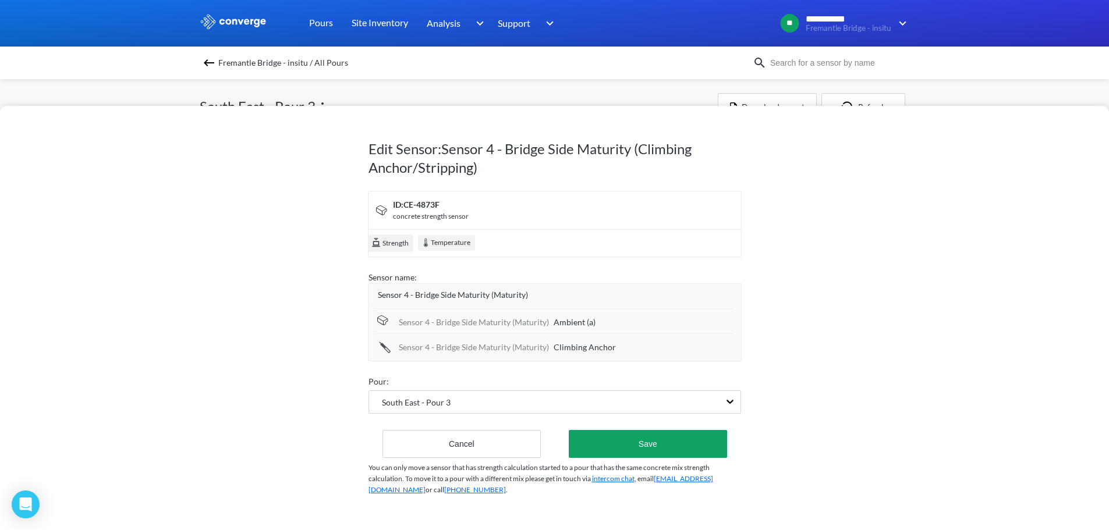
click at [623, 362] on form "ID: CE-4873F concrete strength sensor Strength Temperature Sensor name: Sensor …" at bounding box center [554, 325] width 372 height 268
click at [628, 350] on div "Climbing Anchor" at bounding box center [644, 347] width 180 height 13
click at [633, 344] on input "Climbing Anchor" at bounding box center [644, 347] width 180 height 23
type input "Climbing Anchor (a)"
click at [743, 237] on div "Edit Sensor: Sensor 4 - Bridge Side Maturity (Climbing Anchor/Stripping) ID: CE…" at bounding box center [554, 318] width 1109 height 424
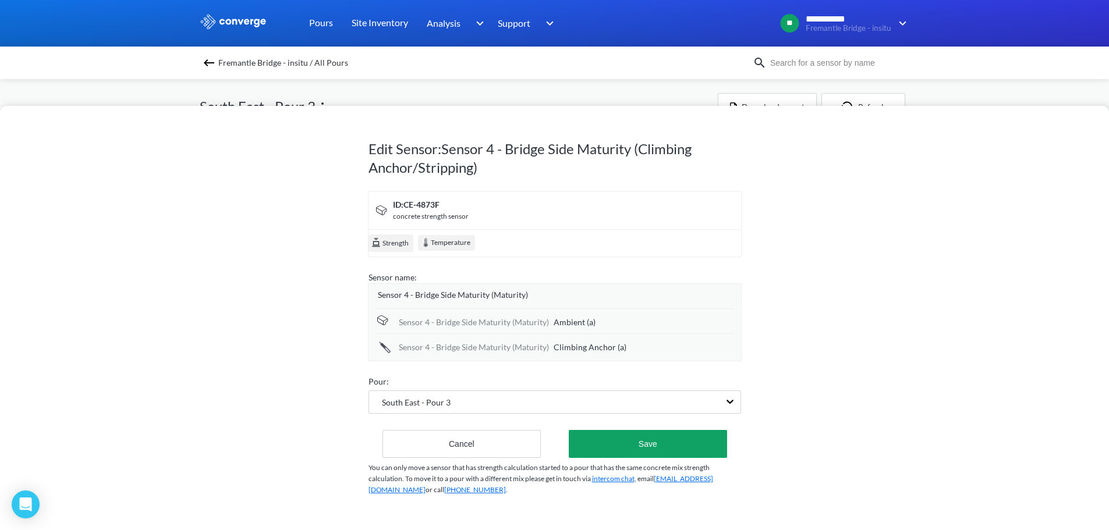
click at [651, 429] on form "ID: CE-4873F concrete strength sensor Strength Temperature Sensor name: Sensor …" at bounding box center [554, 325] width 372 height 268
click at [650, 439] on button "Save" at bounding box center [648, 444] width 158 height 28
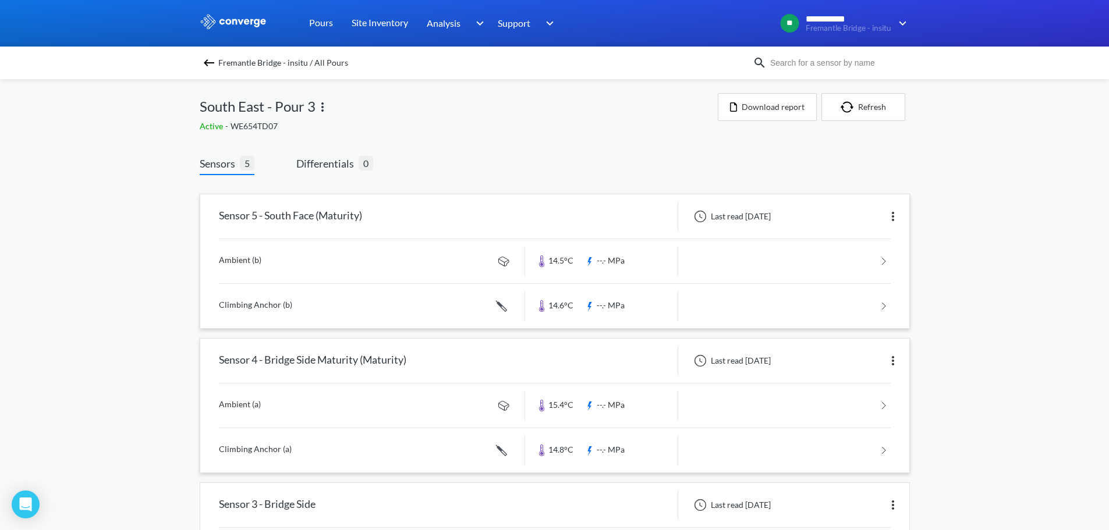
click at [931, 266] on div "**********" at bounding box center [554, 464] width 1109 height 929
click at [360, 95] on div "South East - Pour 3" at bounding box center [459, 106] width 518 height 27
click at [311, 68] on span "Fremantle Bridge - insitu / All Pours" at bounding box center [283, 63] width 130 height 16
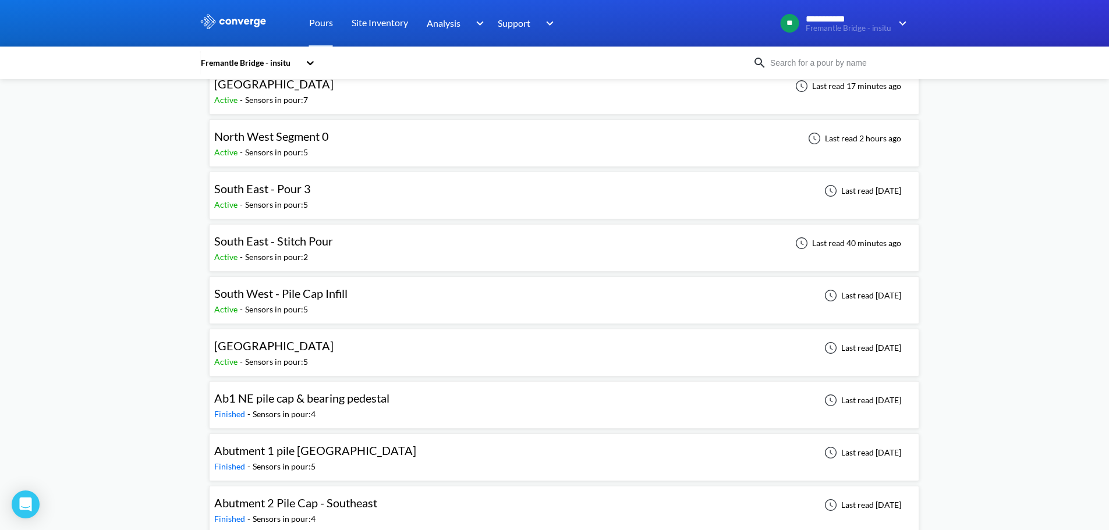
scroll to position [233, 0]
click at [353, 249] on div "South East - Stitch Pour Active - Sensors in pour: 2 Last read 40 minutes ago" at bounding box center [564, 247] width 700 height 37
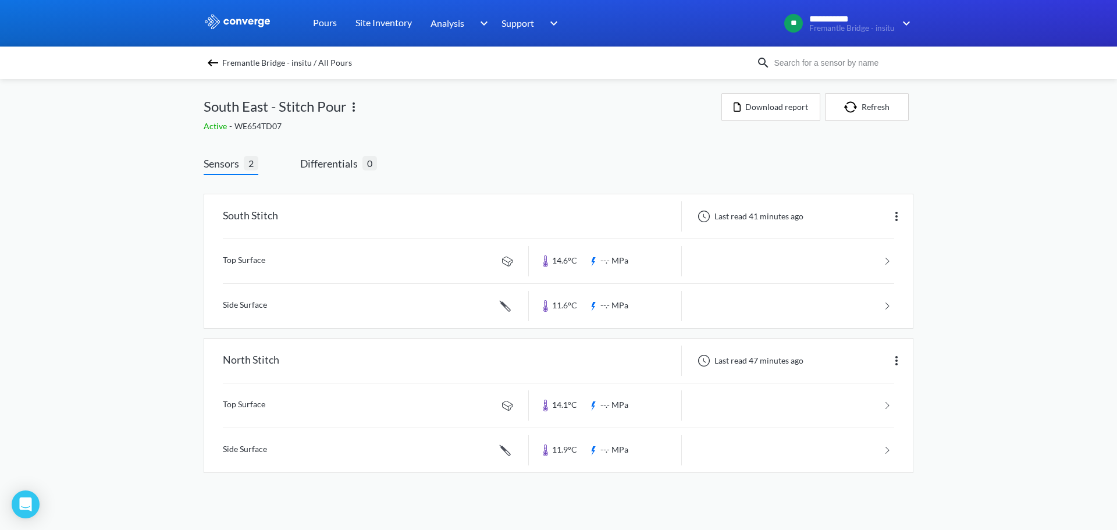
click at [518, 147] on div "Sensors 2 Differentials 0 South Stitch Last read 41 minutes ago Top Surface 14.…" at bounding box center [559, 318] width 710 height 358
click at [537, 143] on div "Sensors 2 Differentials 0 South Stitch Last read 41 minutes ago Top Surface 14.…" at bounding box center [559, 318] width 710 height 358
click at [532, 169] on div "Sensors 2 Differentials 0 South Stitch Last read 41 minutes ago Top Surface 14.…" at bounding box center [559, 325] width 710 height 341
click at [185, 198] on div "**********" at bounding box center [558, 248] width 1117 height 496
click at [971, 218] on div "**********" at bounding box center [558, 248] width 1117 height 496
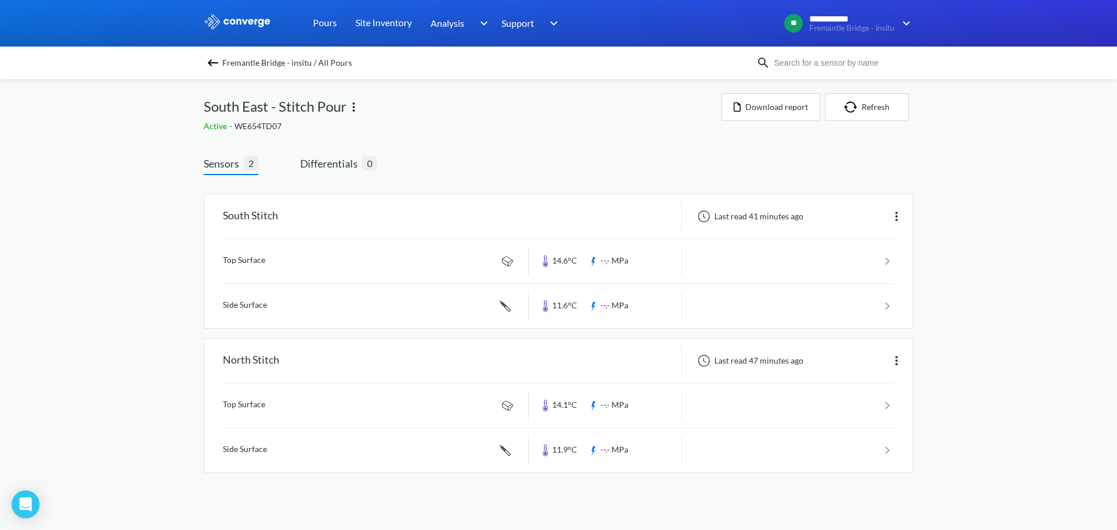
click at [1043, 324] on div "**********" at bounding box center [558, 248] width 1117 height 496
